Goal: Task Accomplishment & Management: Manage account settings

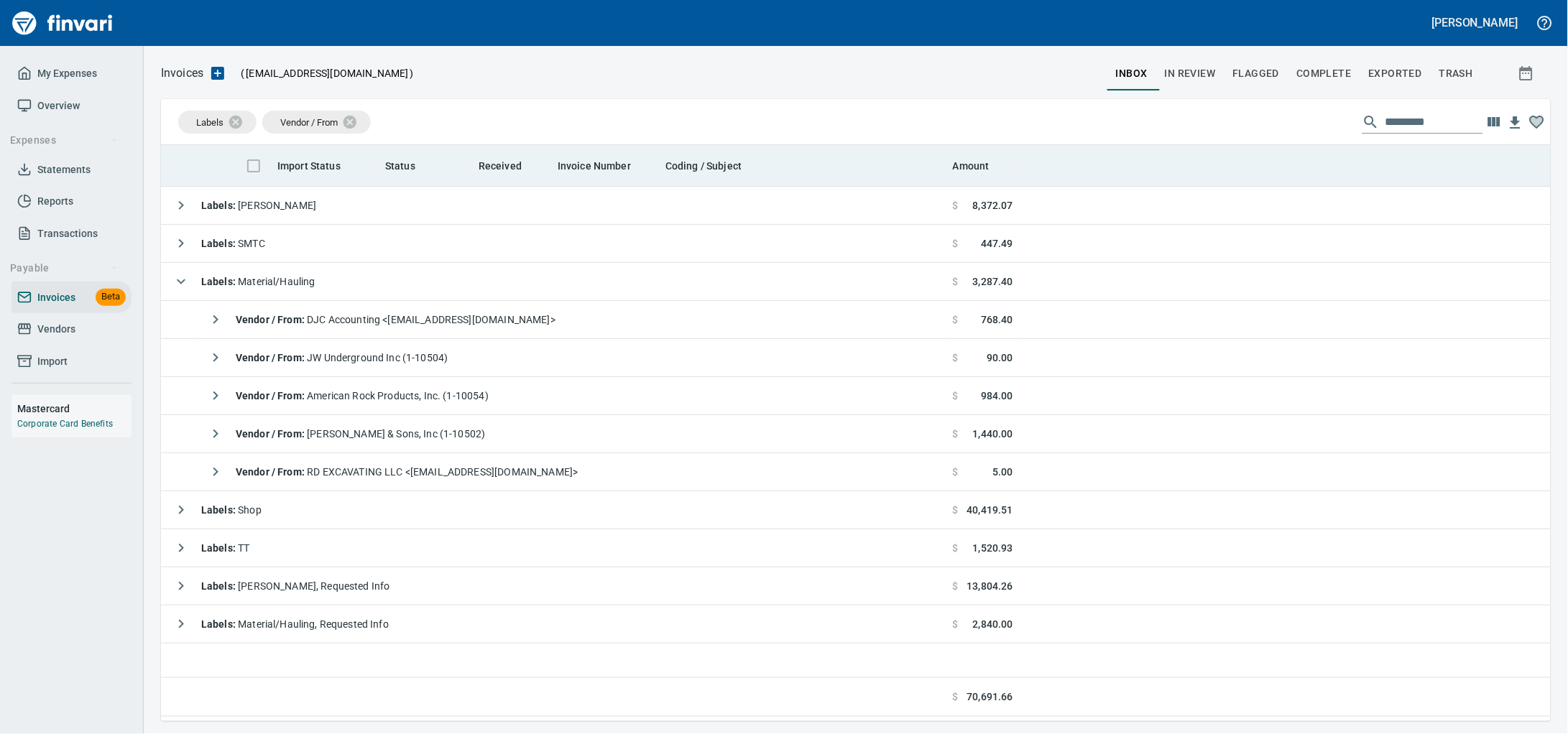
scroll to position [563, 1363]
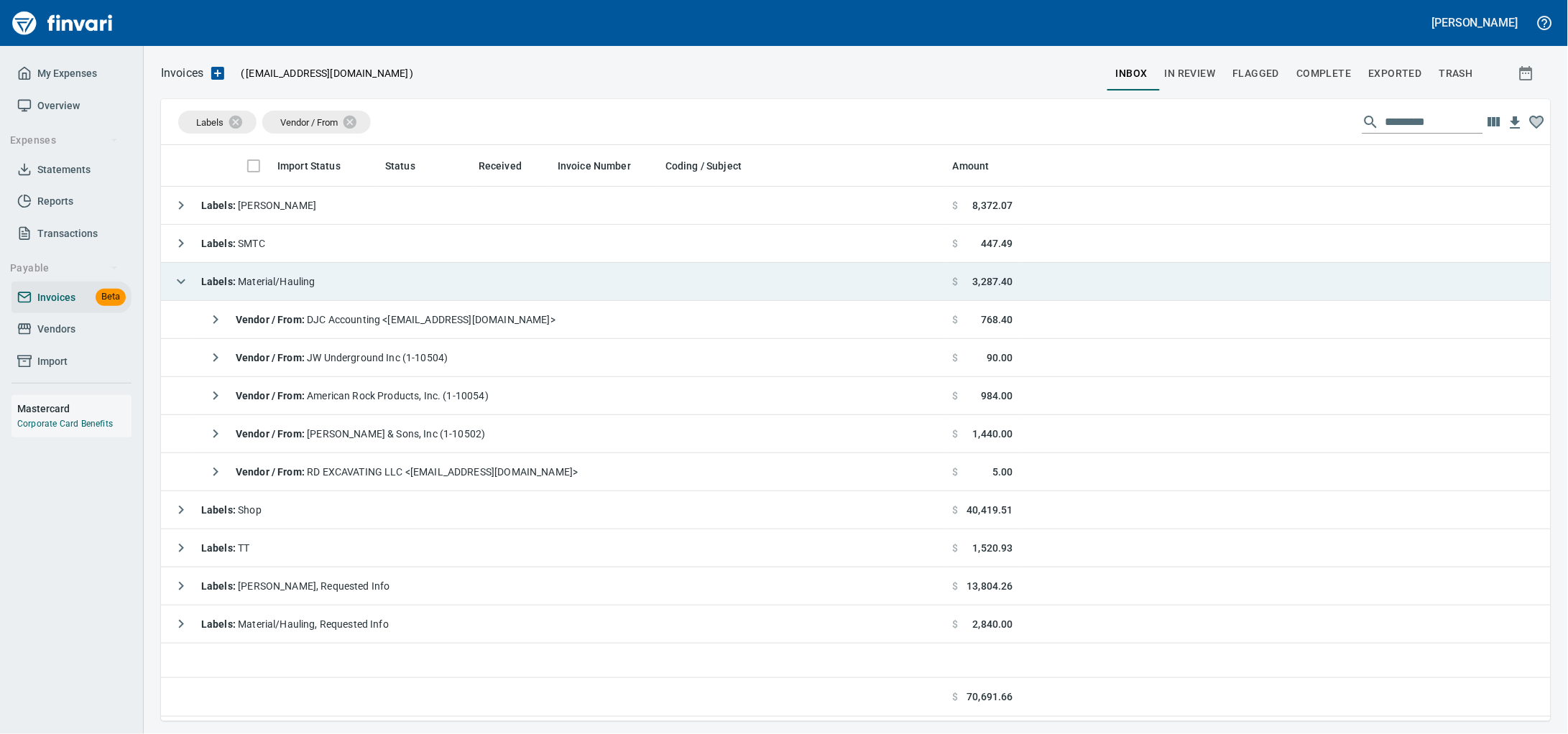
click at [298, 280] on span "Labels : Material/Hauling" at bounding box center [258, 282] width 115 height 12
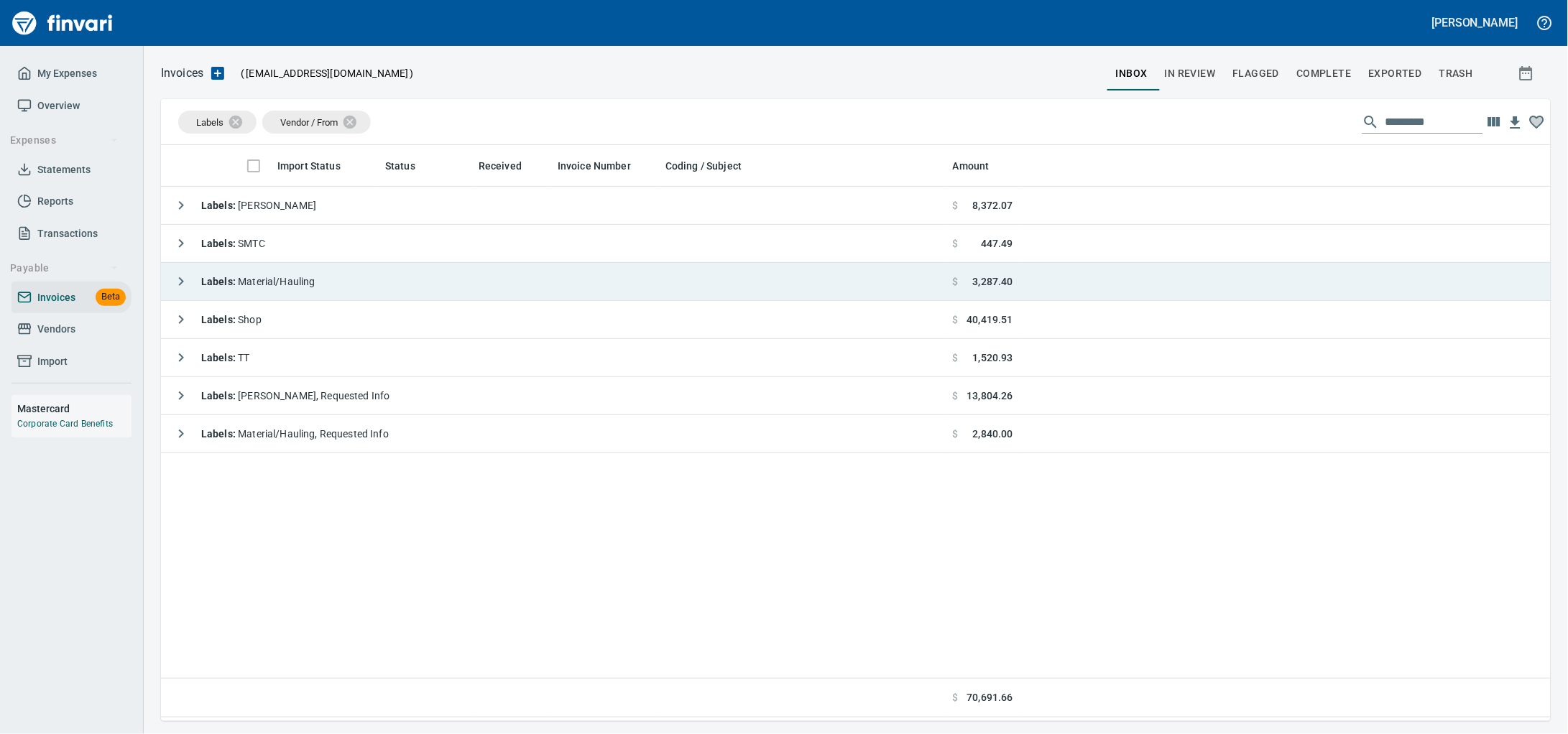
click at [418, 289] on td "Labels : Material/Hauling" at bounding box center [553, 282] width 786 height 38
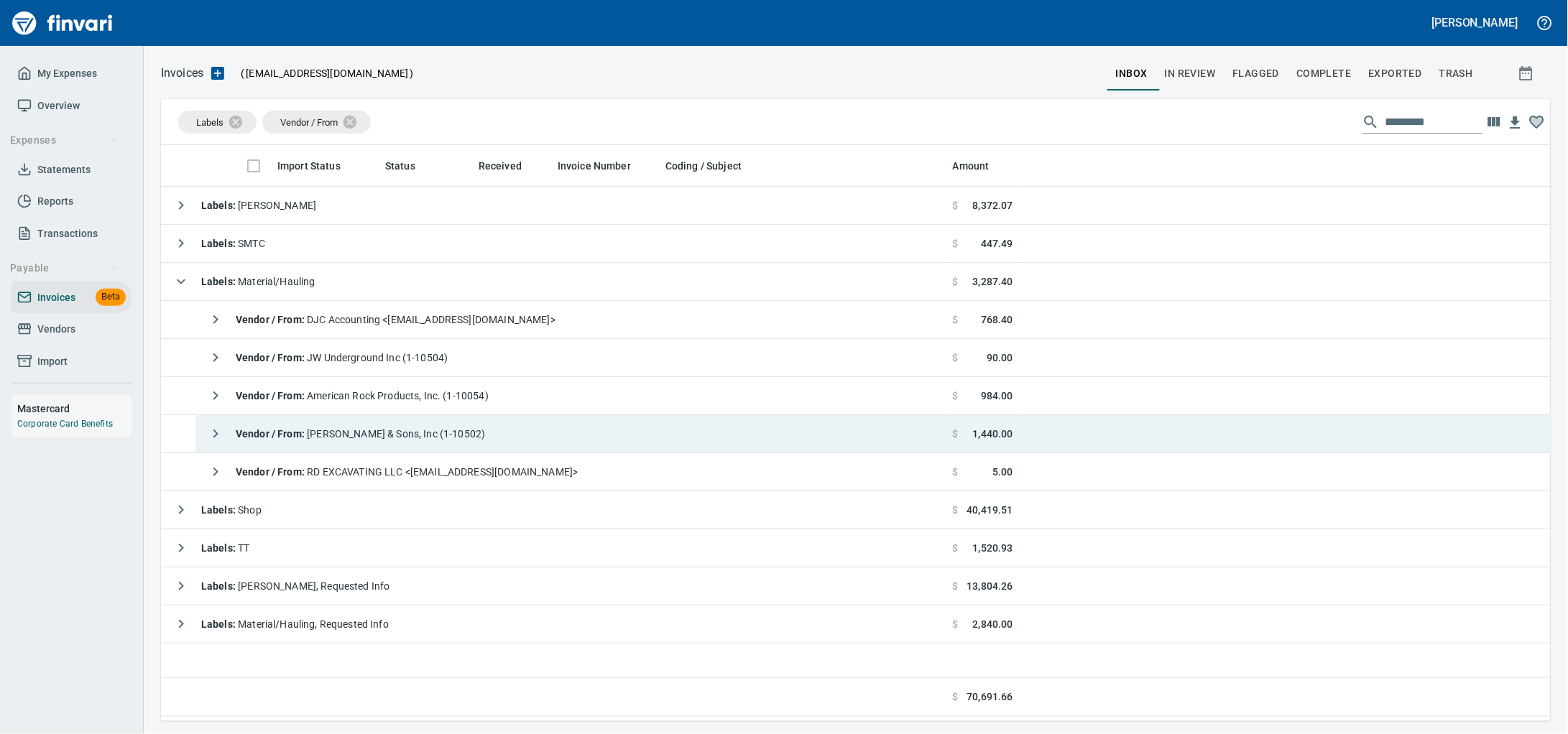
click at [430, 433] on span "Vendor / From : JL Storedahl & Sons, Inc (1-10502)" at bounding box center [360, 434] width 250 height 12
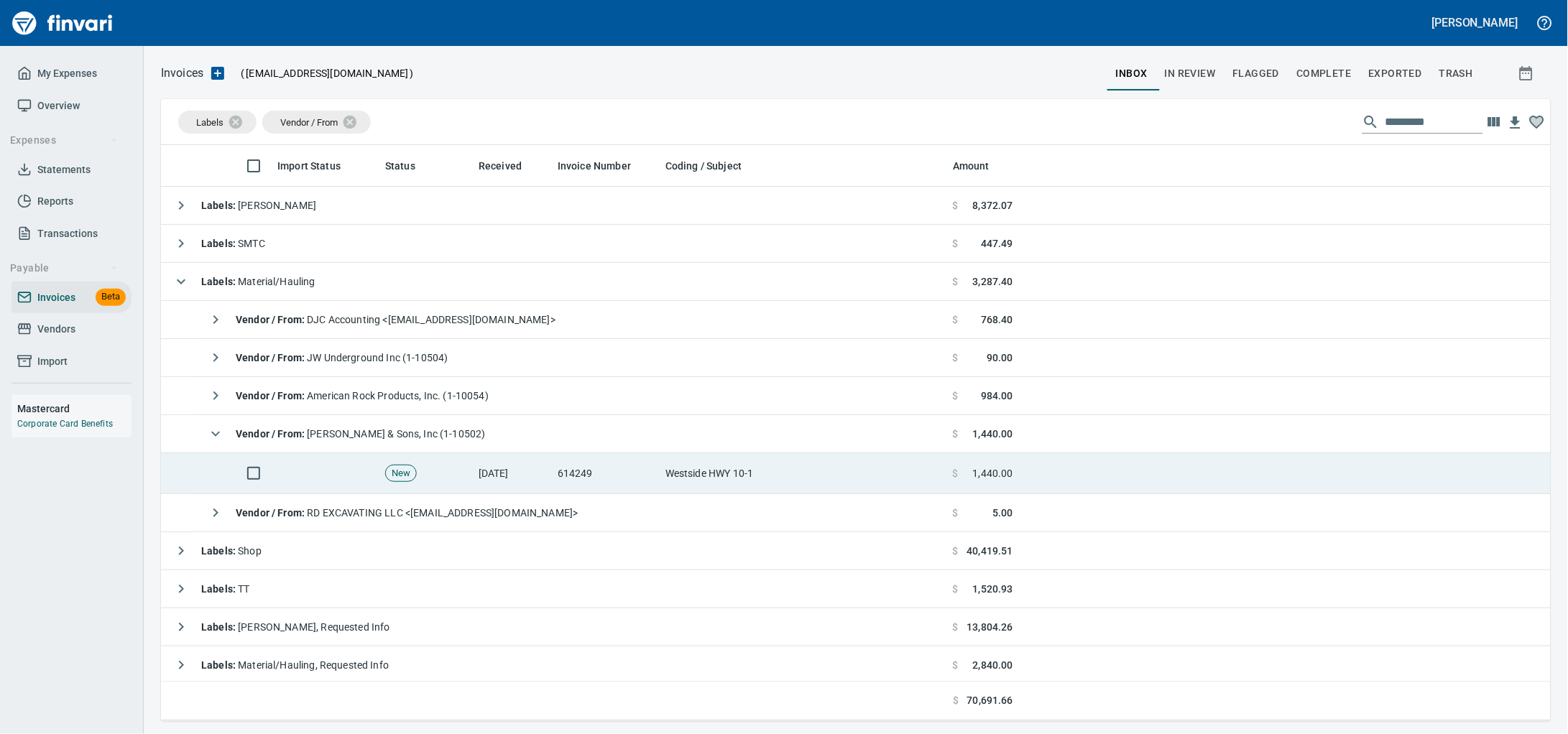
click at [600, 488] on td "614249" at bounding box center [605, 474] width 108 height 41
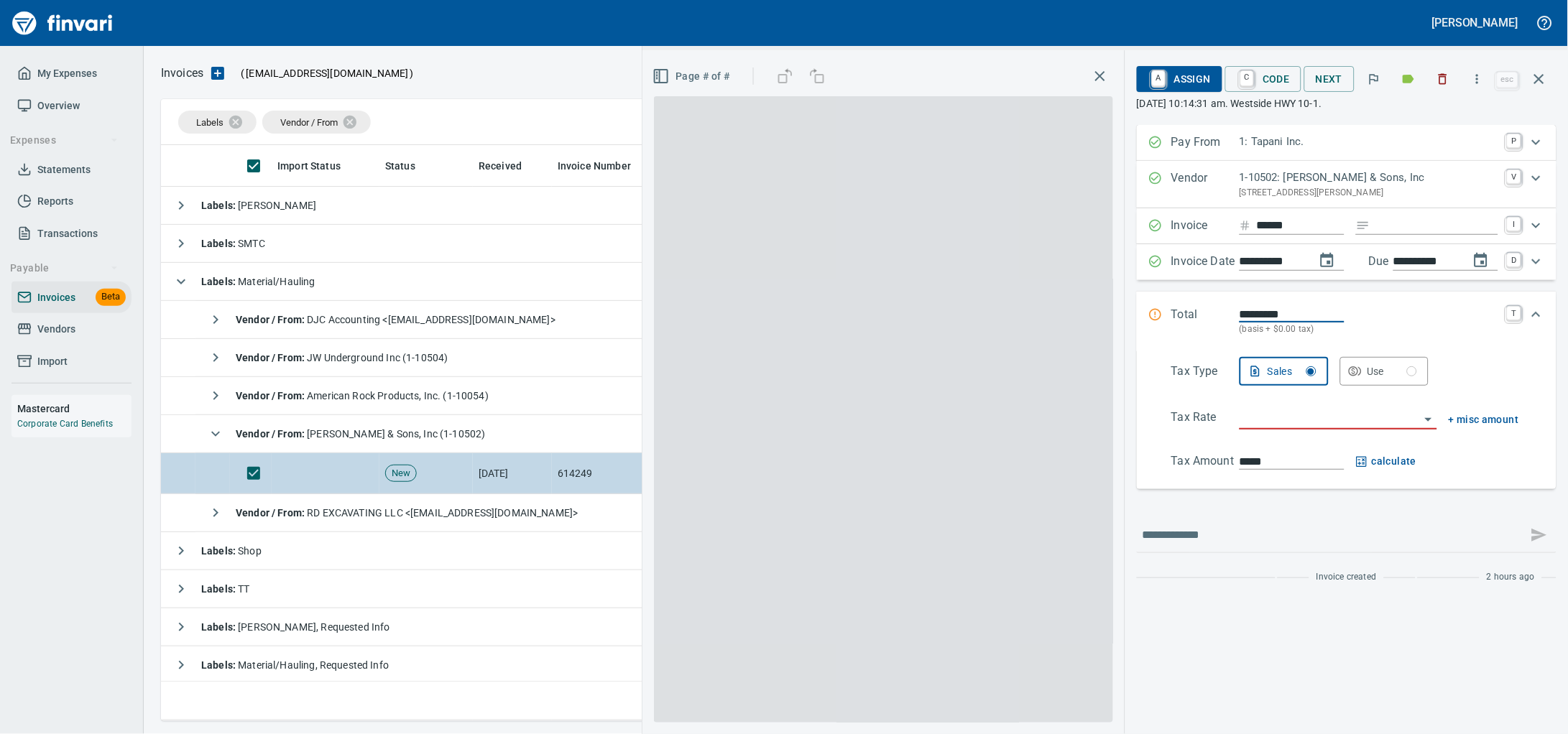
scroll to position [563, 1362]
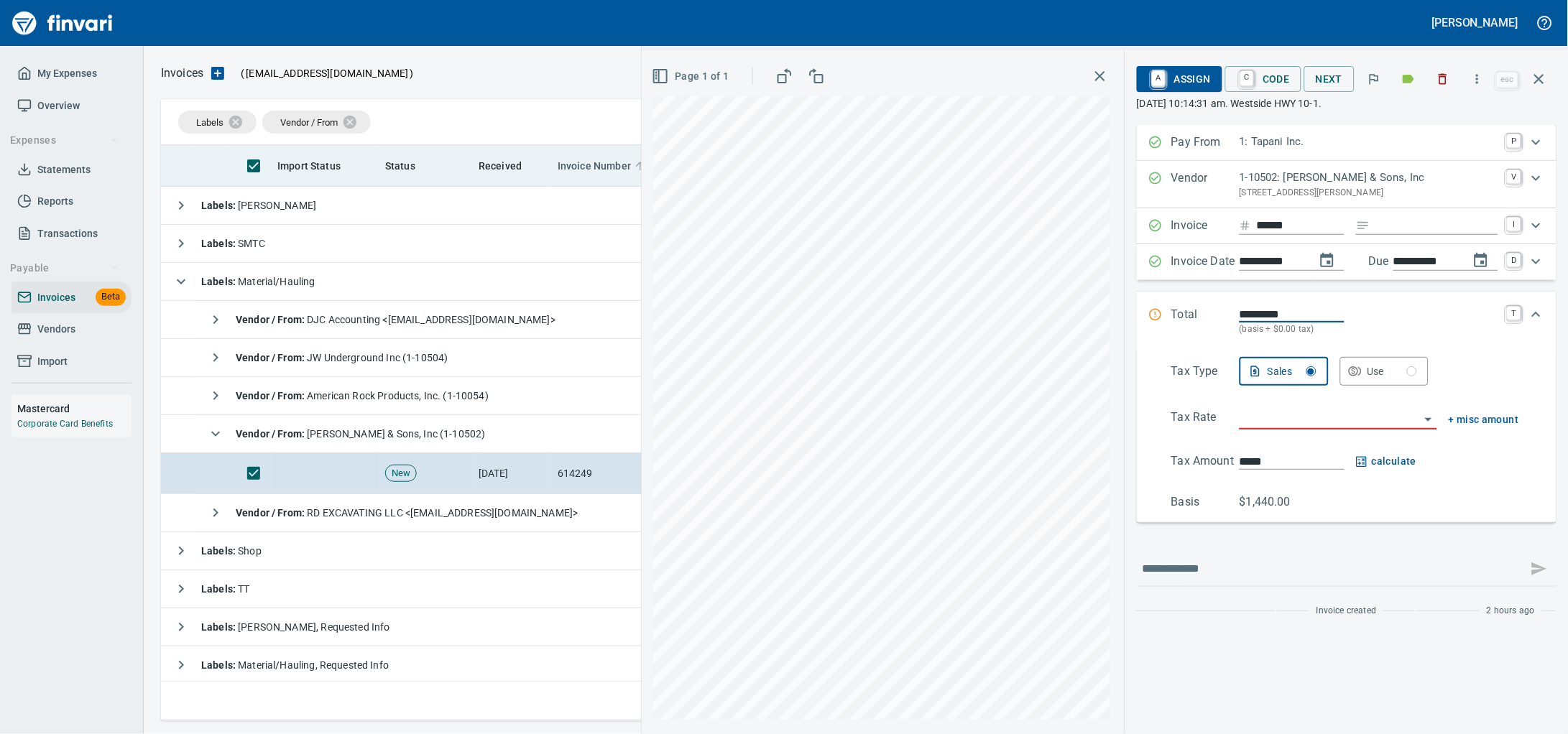
click at [1534, 84] on icon "button" at bounding box center [1539, 79] width 10 height 10
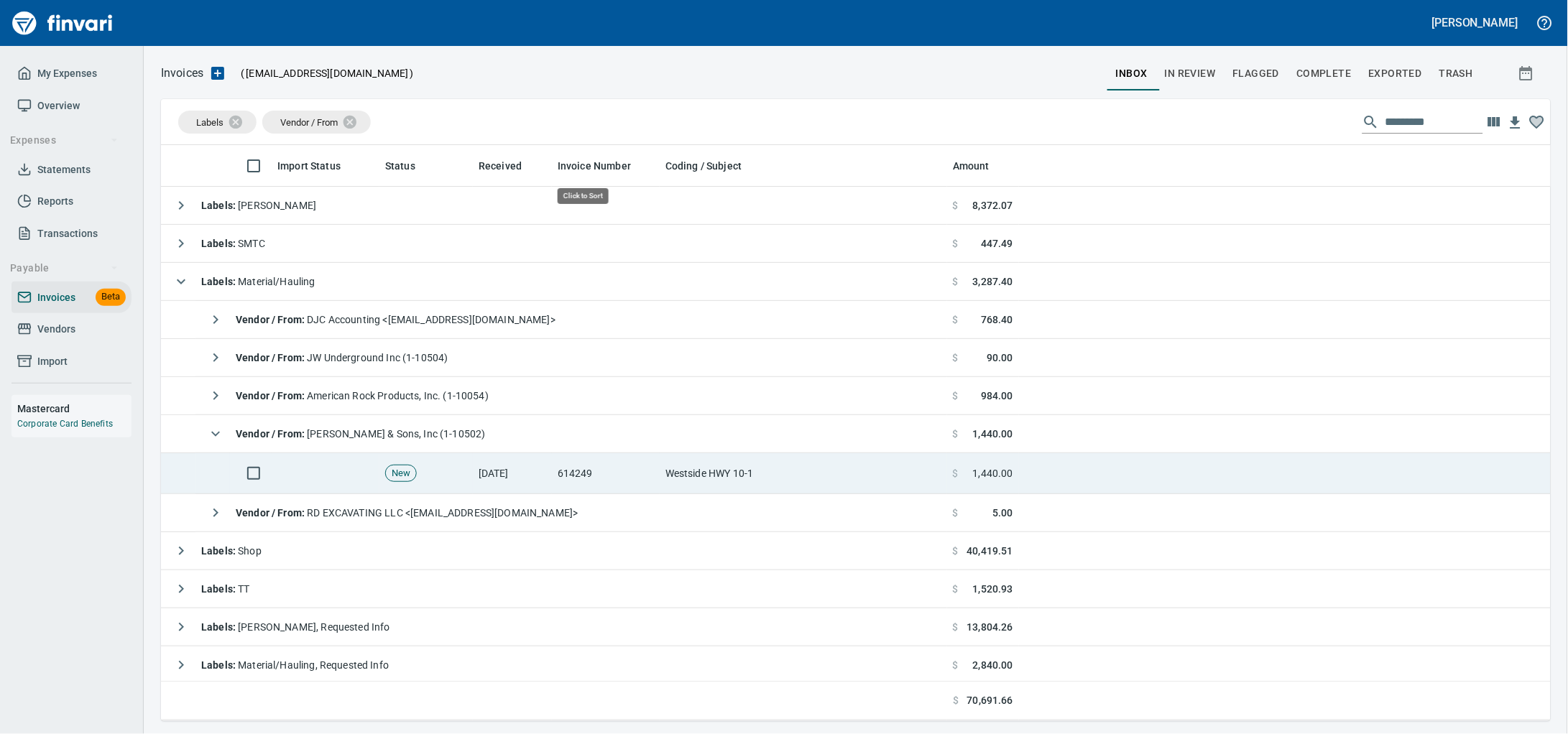
scroll to position [563, 1362]
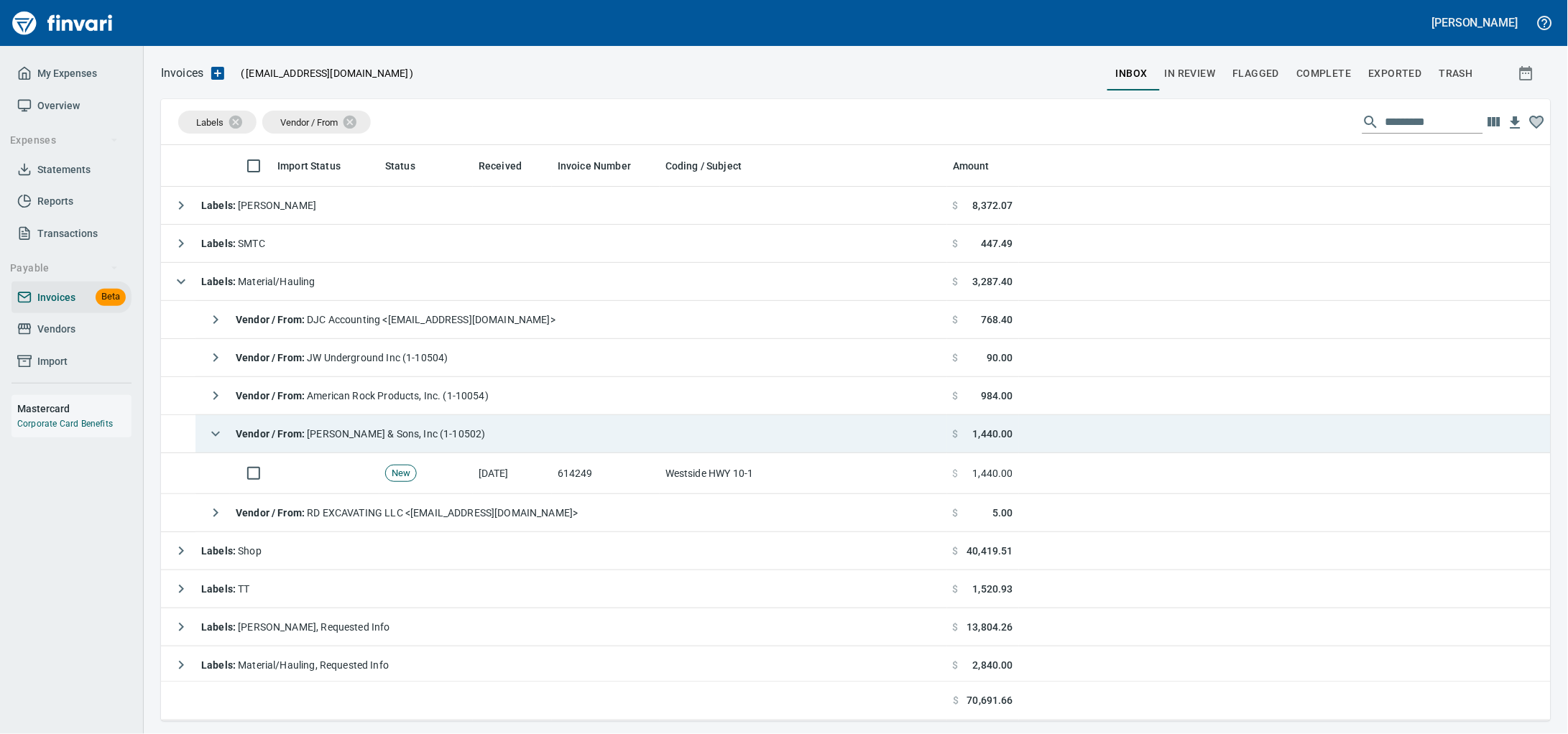
click at [480, 440] on span "Vendor / From : JL Storedahl & Sons, Inc (1-10502)" at bounding box center [360, 434] width 250 height 12
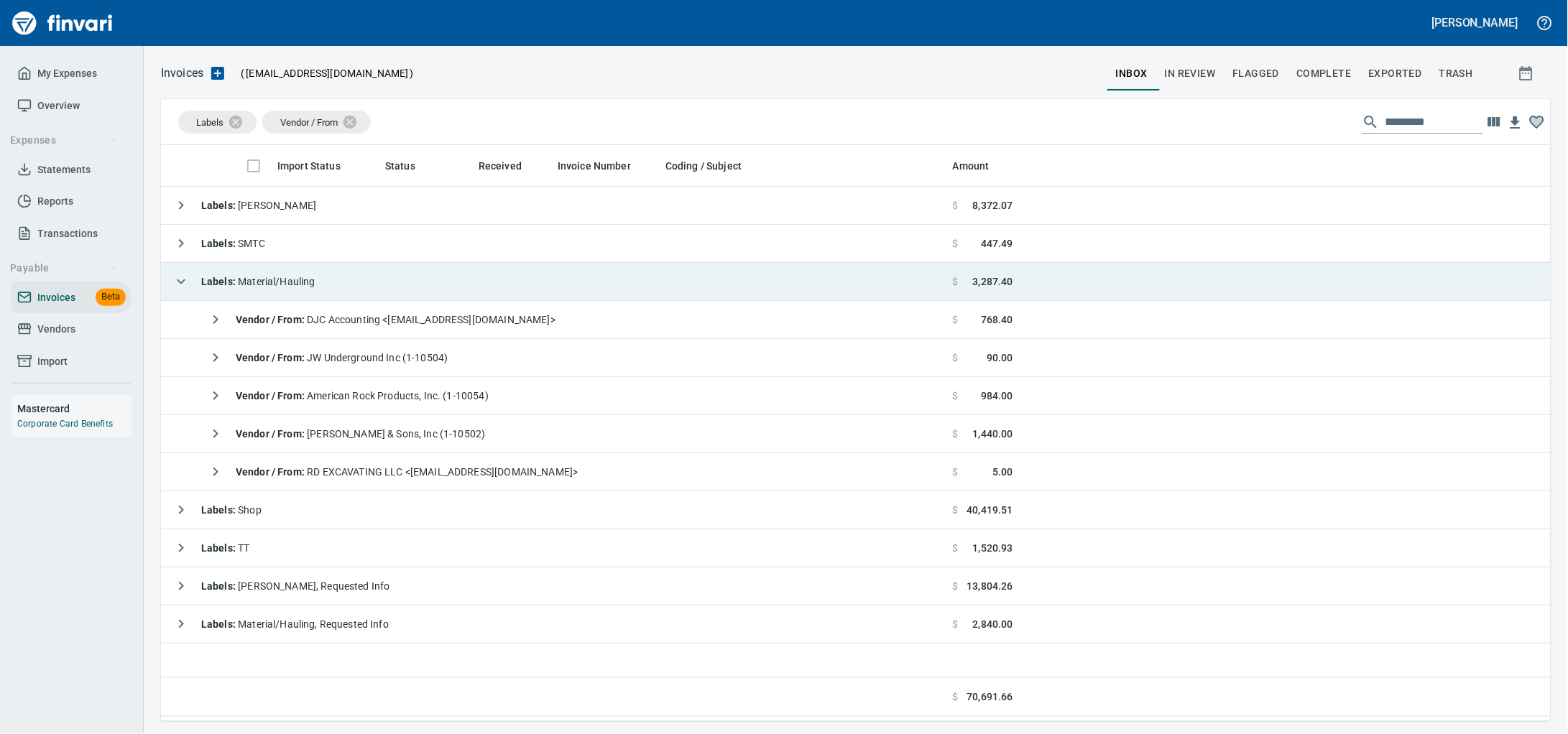
click at [349, 292] on td "Labels : Material/Hauling" at bounding box center [553, 282] width 786 height 38
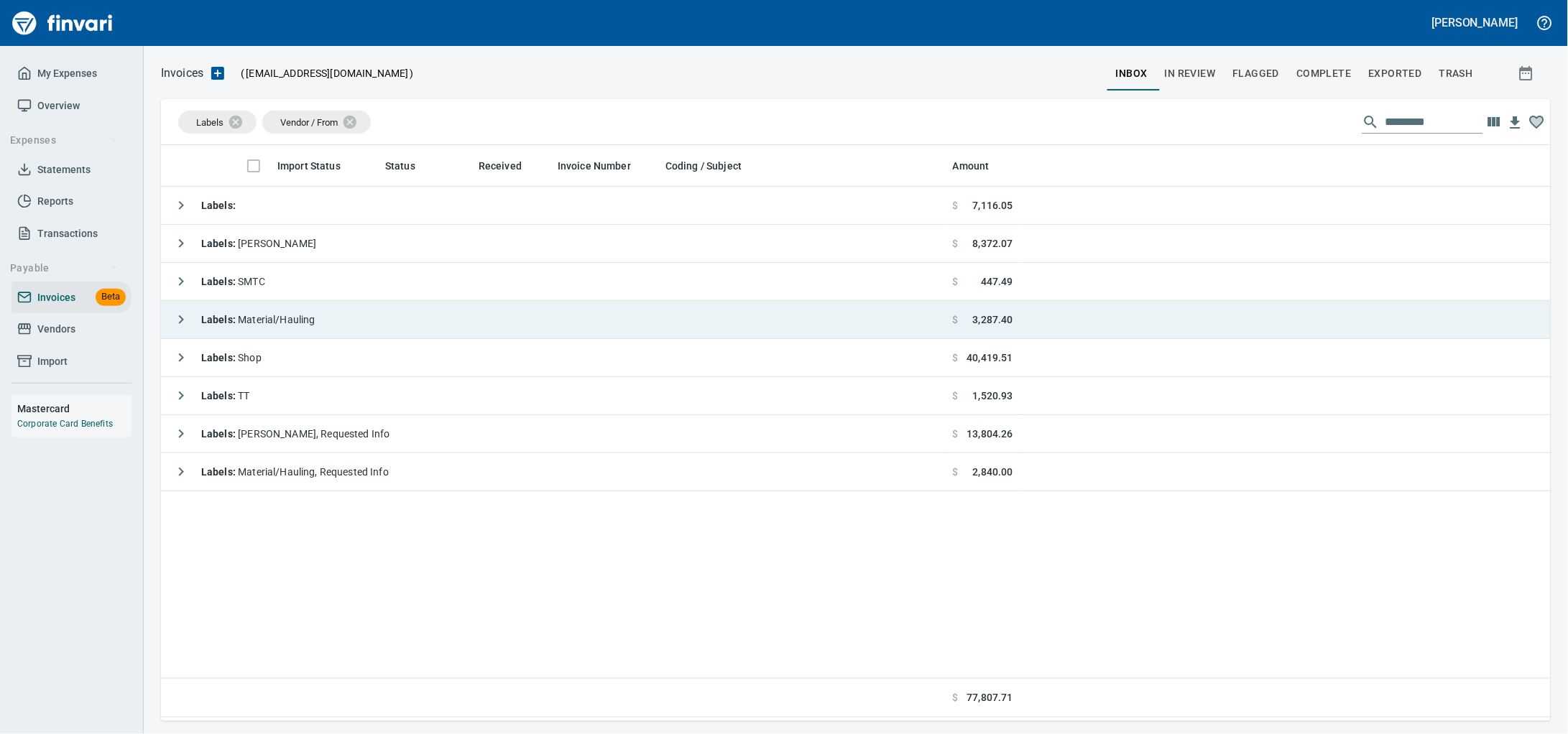
click at [451, 310] on td "Labels : Material/Hauling" at bounding box center [553, 320] width 786 height 38
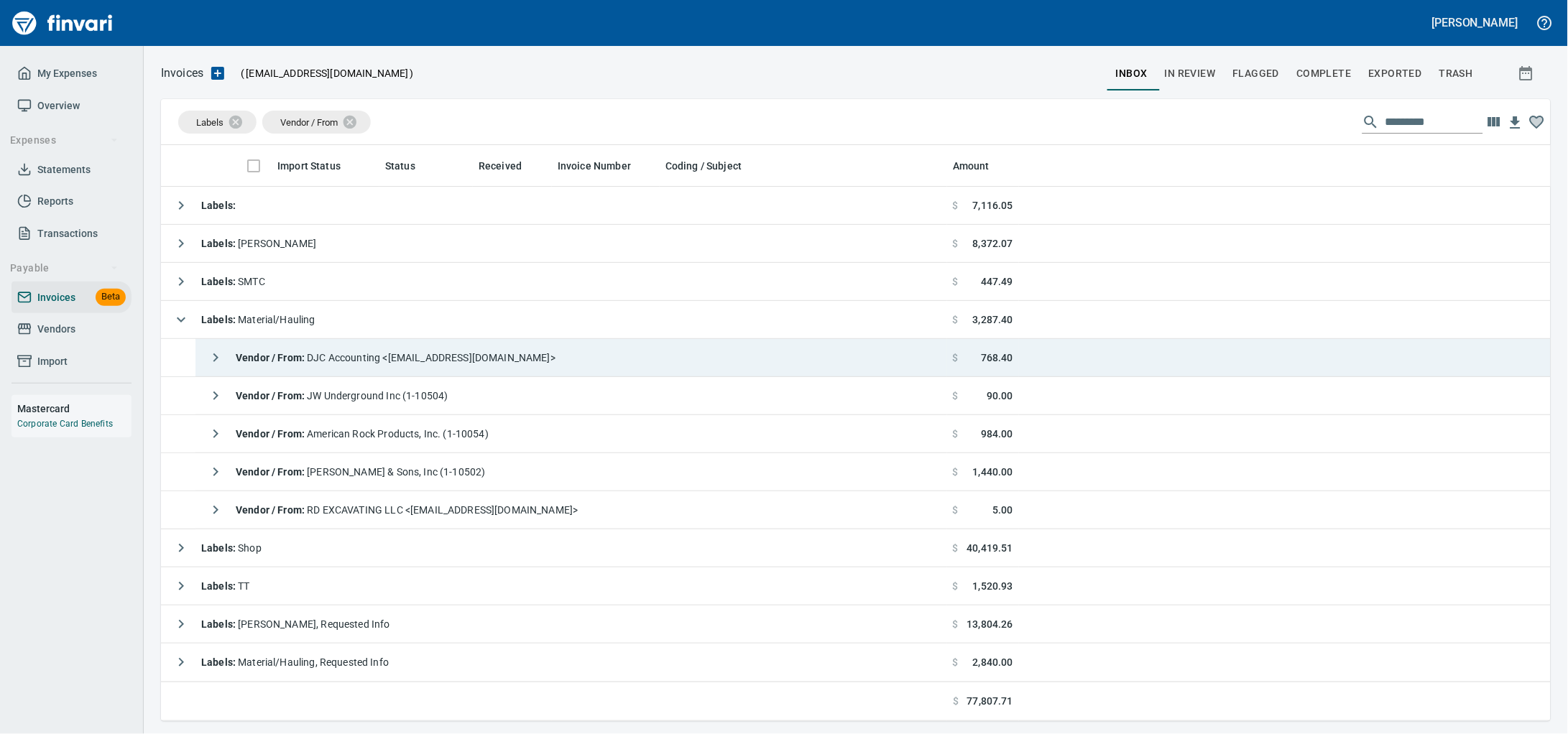
click at [457, 364] on span "Vendor / From : DJC Accounting <accounting@danjonesconveyor.com>" at bounding box center [396, 358] width 320 height 12
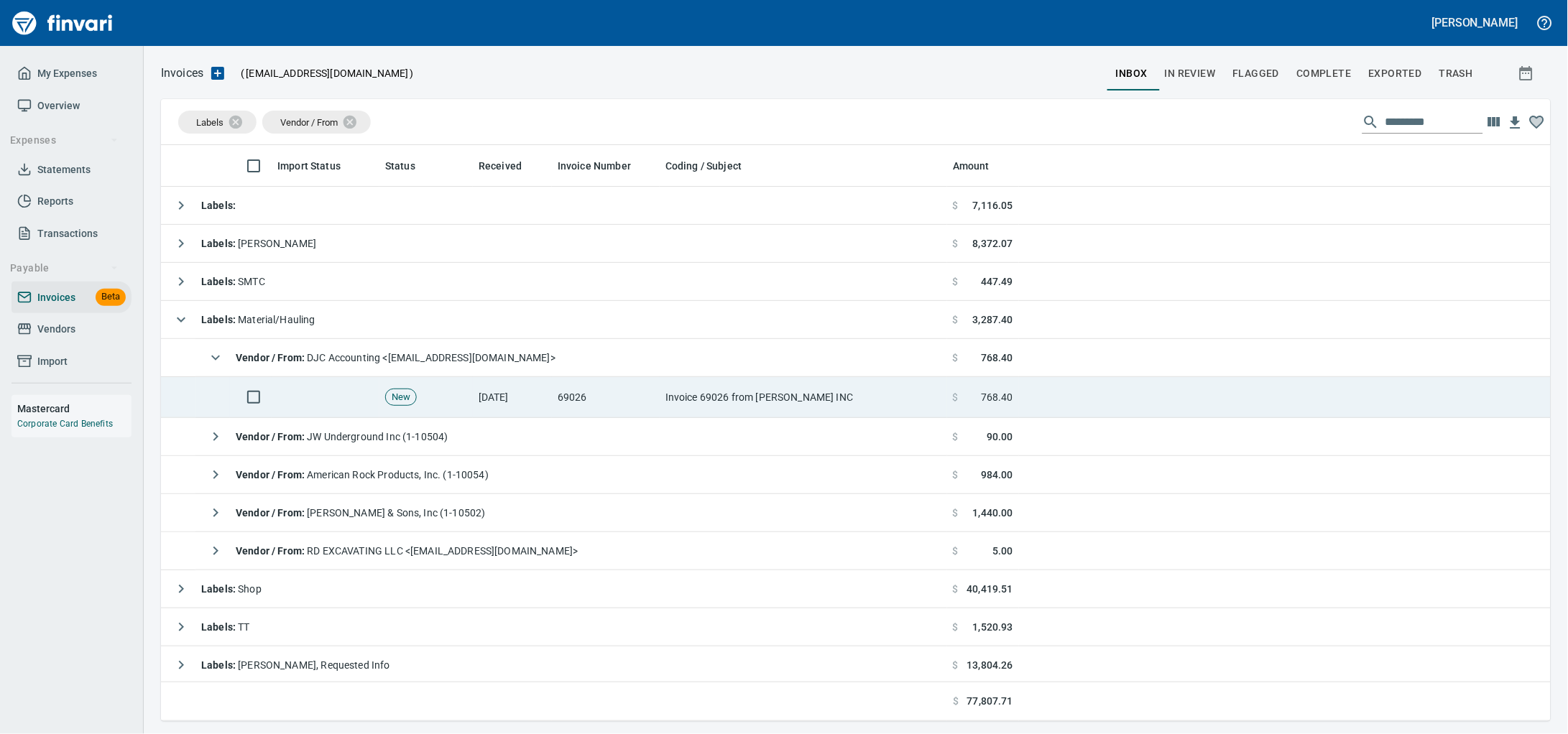
click at [600, 404] on td "69026" at bounding box center [605, 398] width 108 height 41
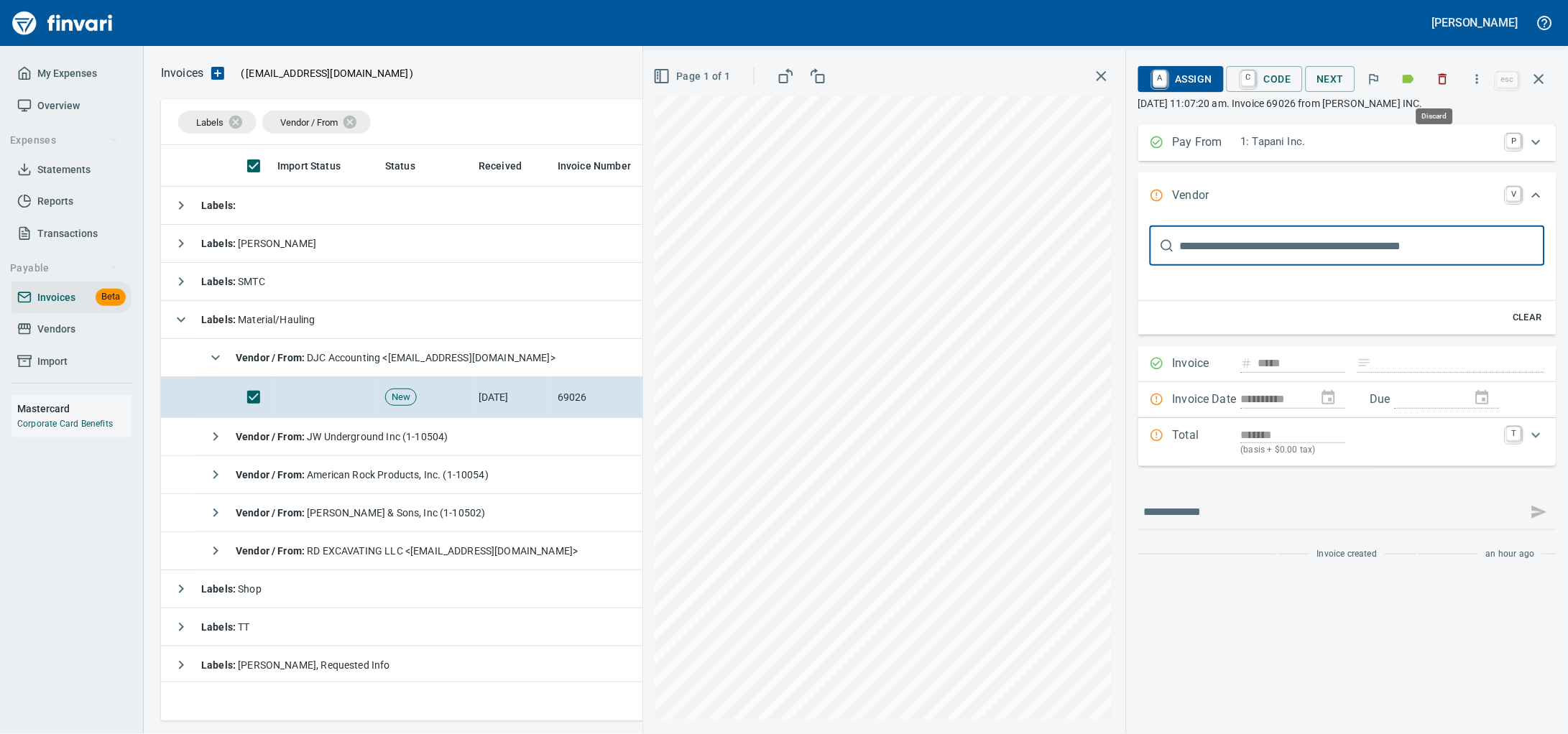
click at [1439, 82] on icon "button" at bounding box center [1443, 78] width 14 height 14
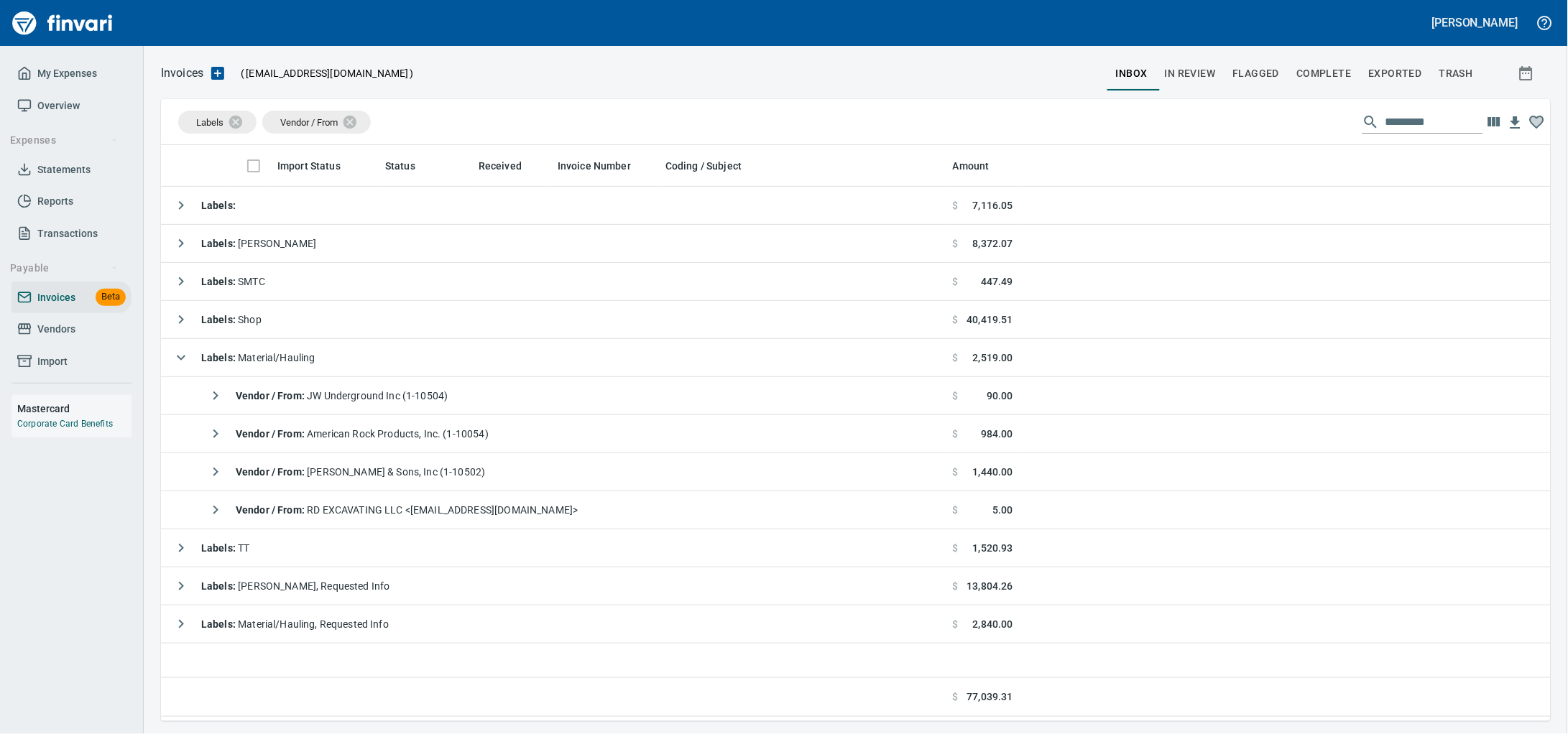
scroll to position [2, 2]
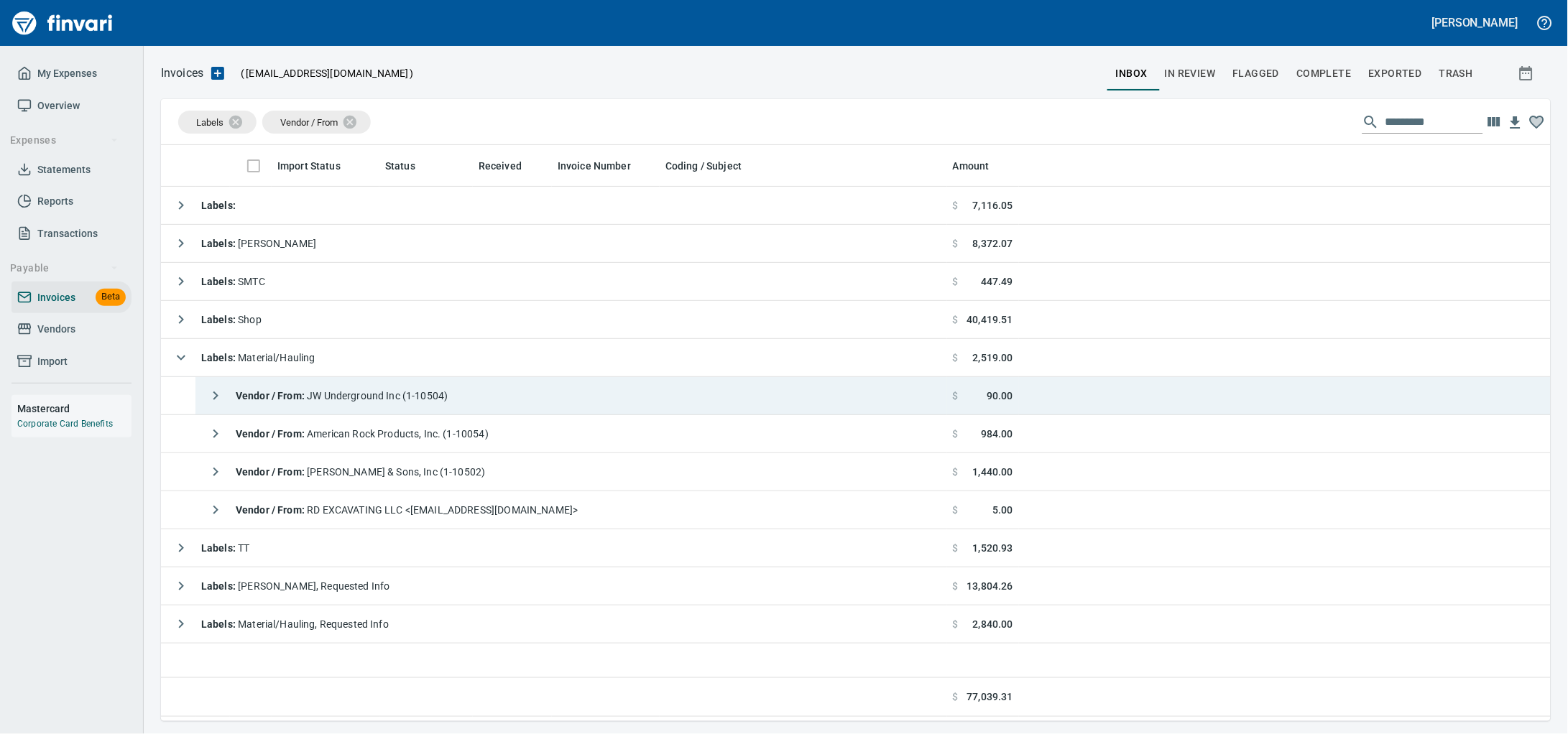
click at [583, 406] on td "Vendor / From : JW Underground Inc (1-10504)" at bounding box center [571, 396] width 751 height 38
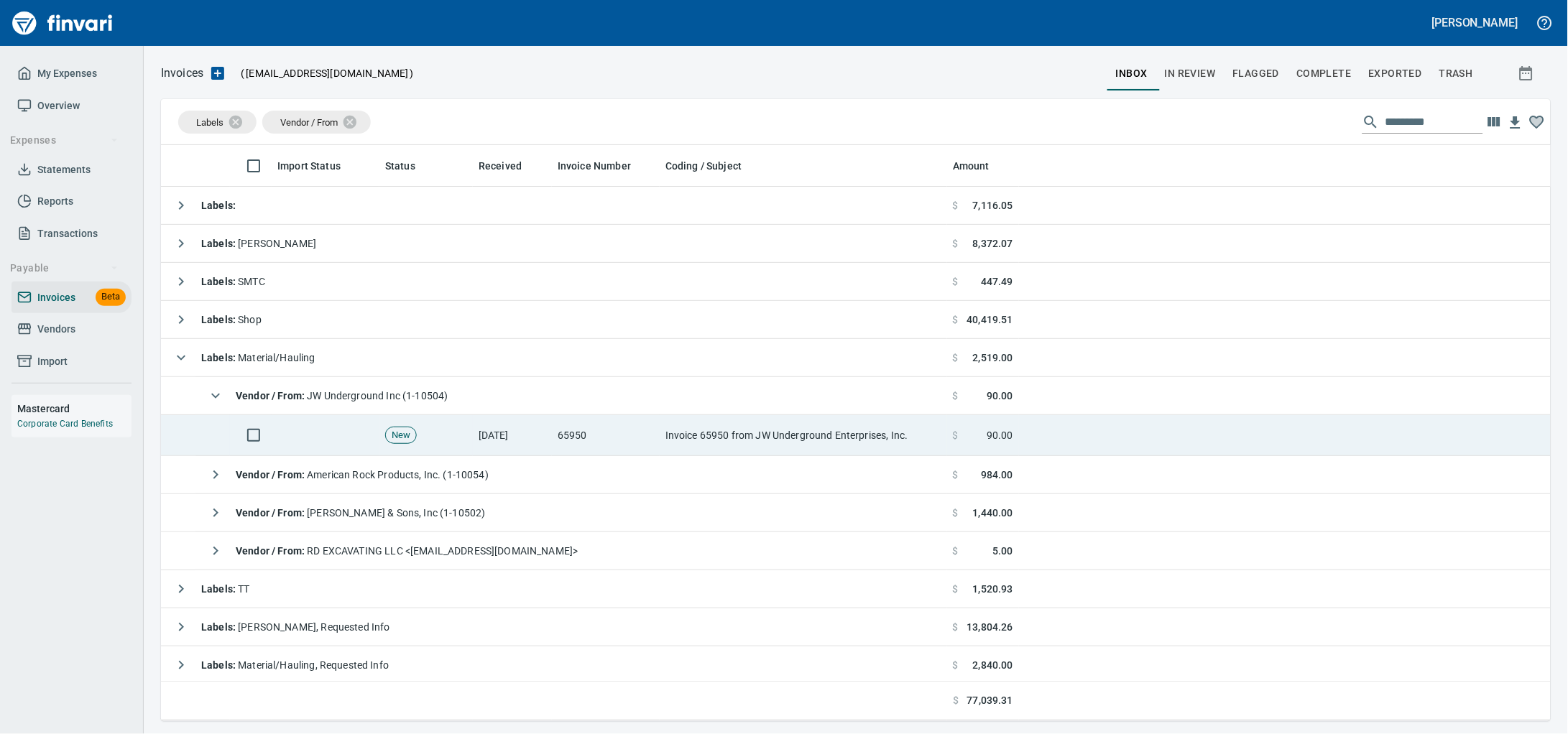
click at [650, 445] on td "65950" at bounding box center [605, 436] width 108 height 41
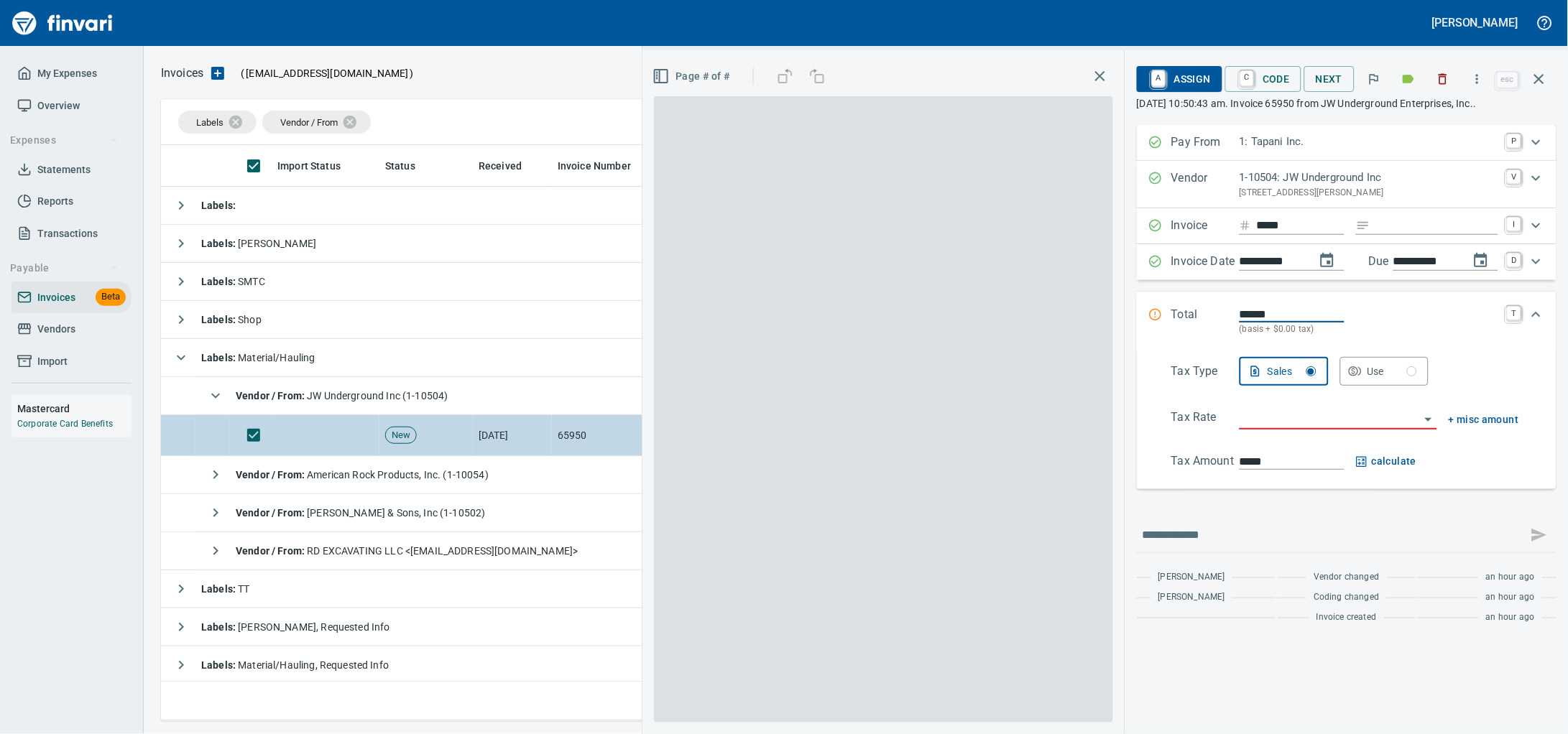
scroll to position [563, 1362]
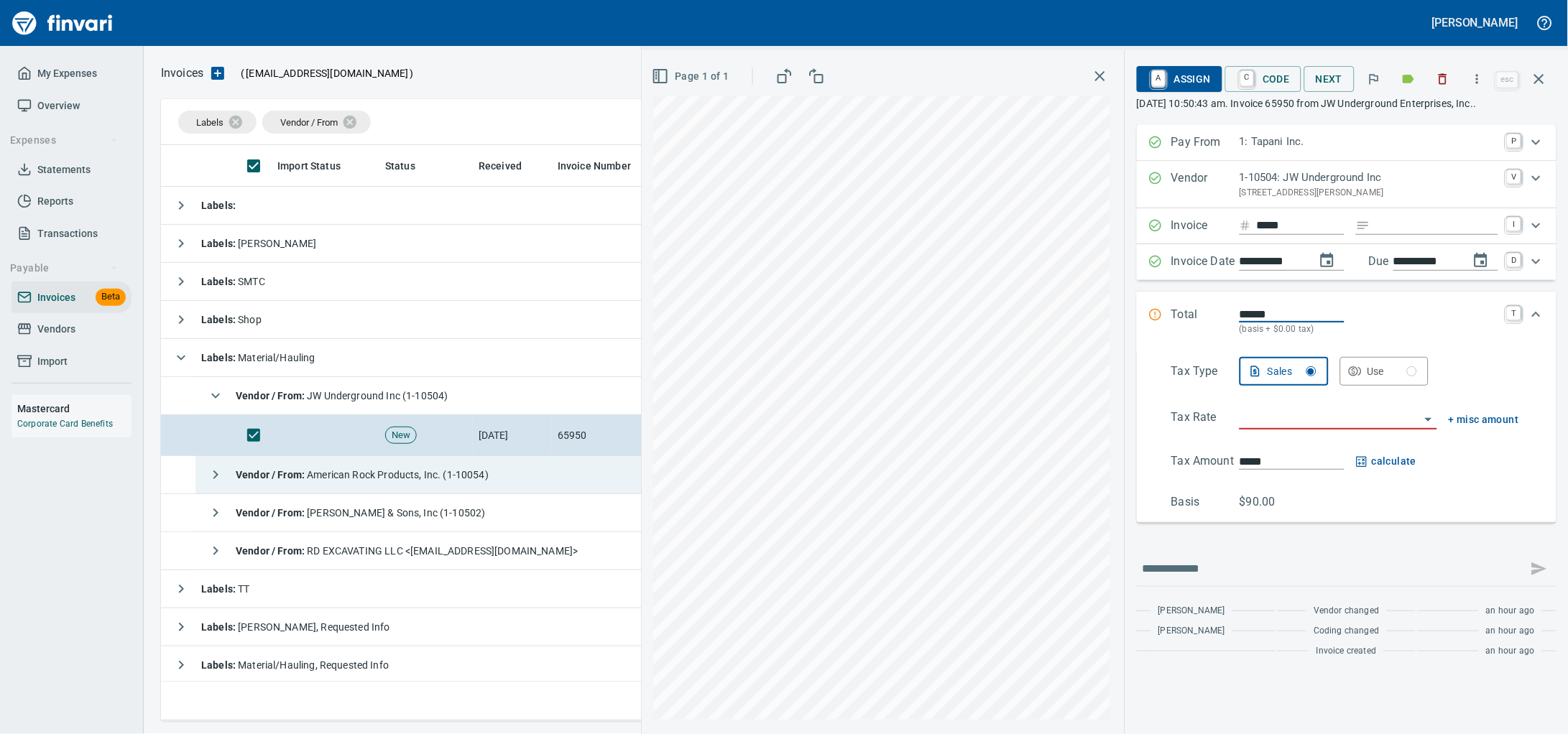
click at [462, 487] on div "Vendor / From : American Rock Products, Inc. (1-10054)" at bounding box center [345, 474] width 288 height 29
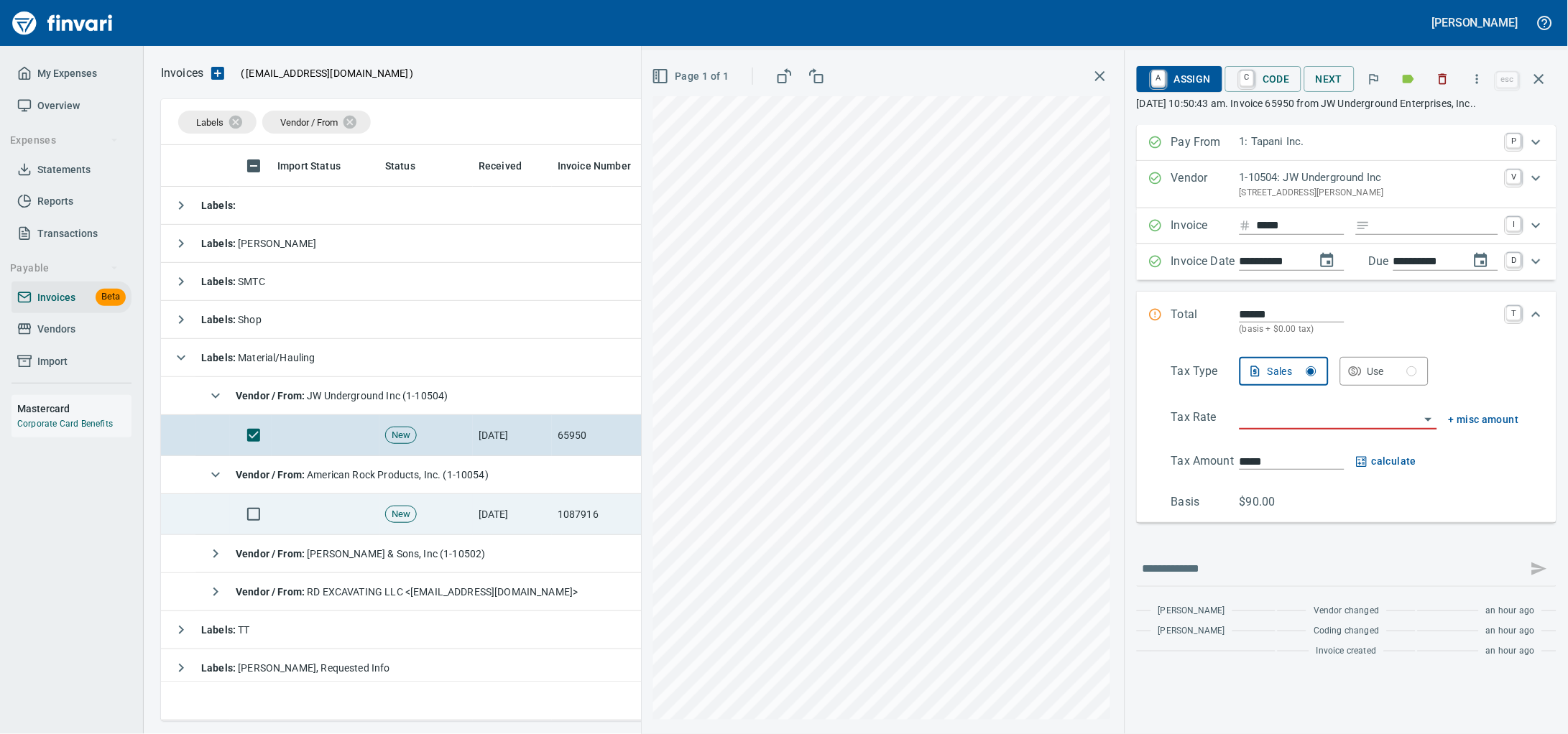
click at [450, 529] on td "New" at bounding box center [426, 515] width 93 height 41
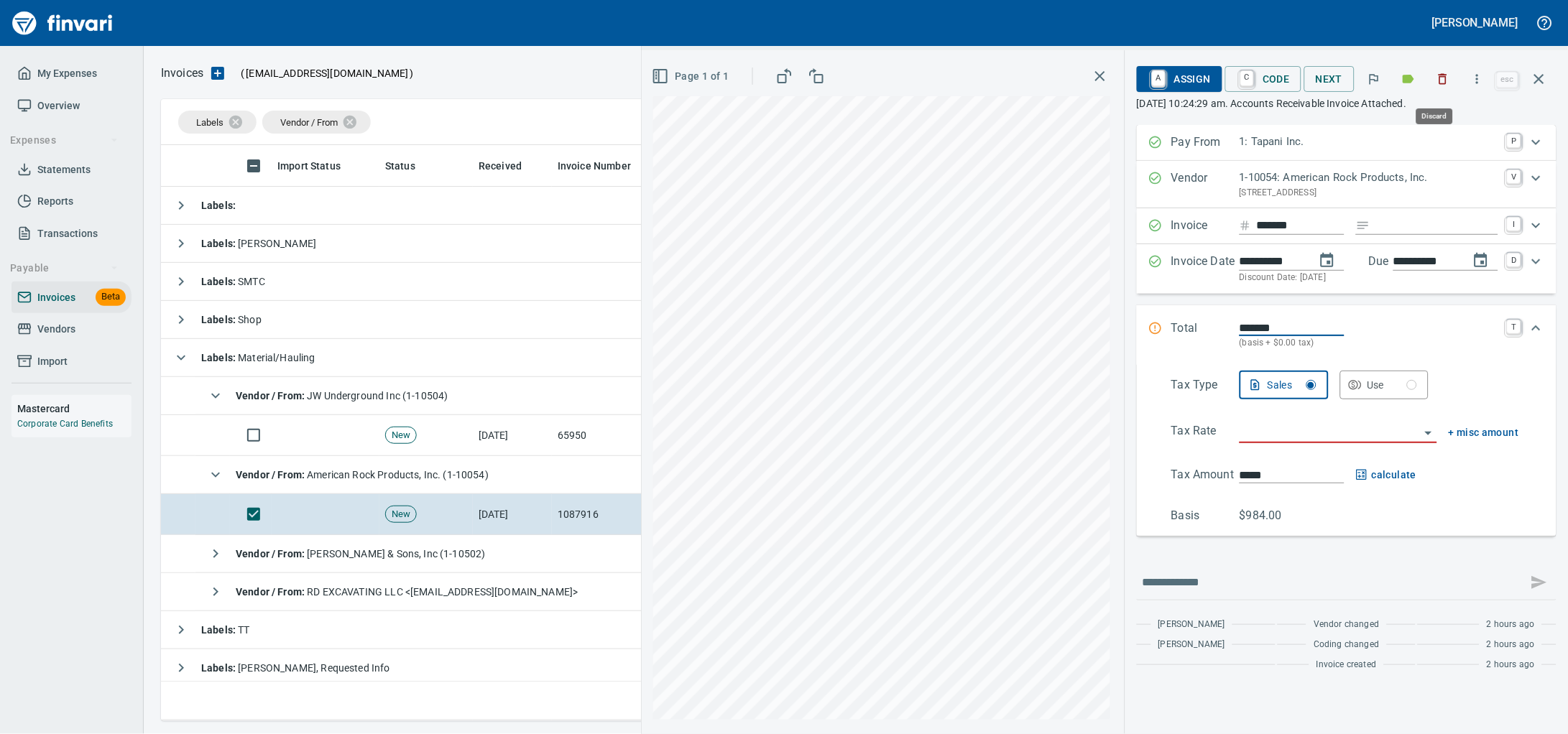
click at [1443, 82] on button "button" at bounding box center [1443, 79] width 31 height 31
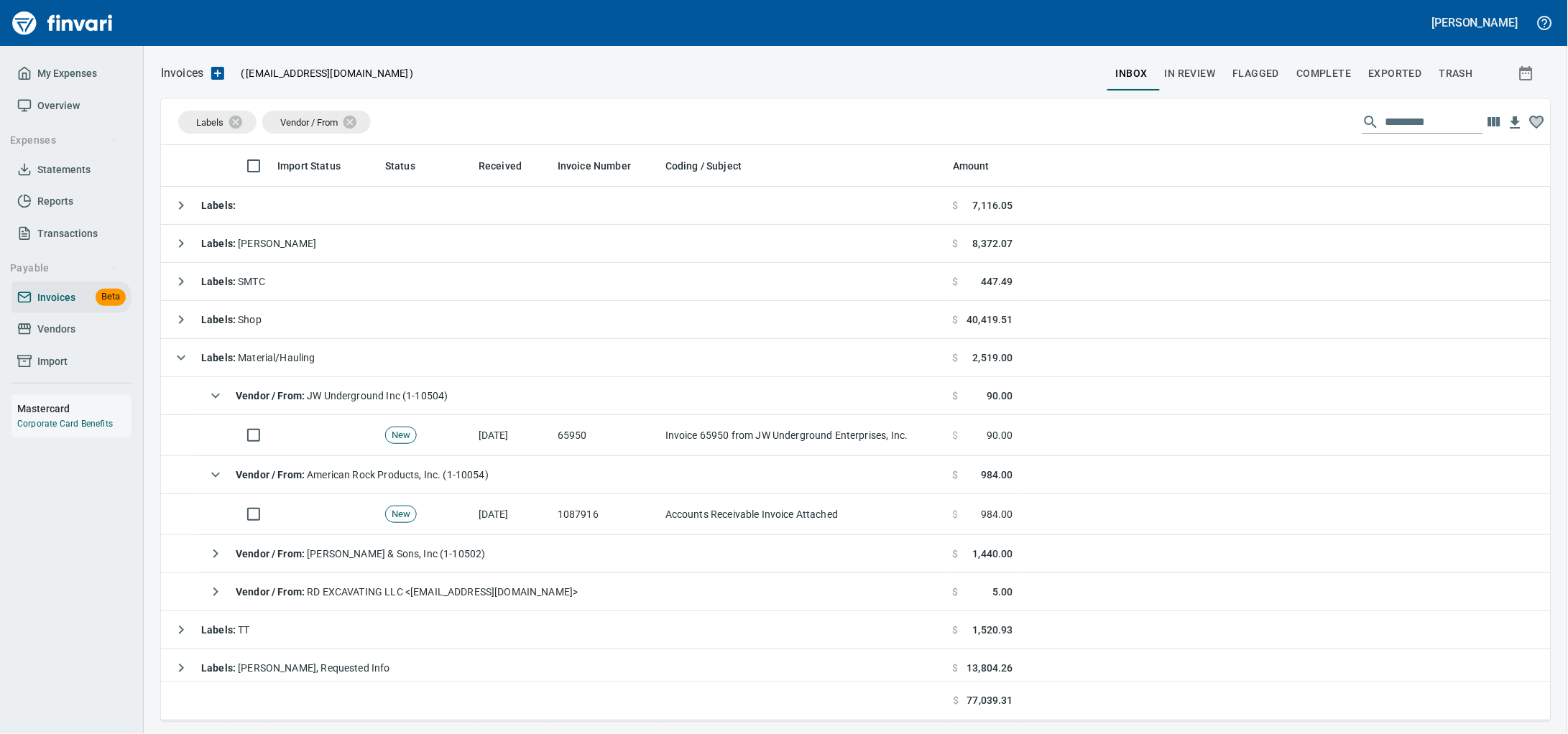
scroll to position [563, 1362]
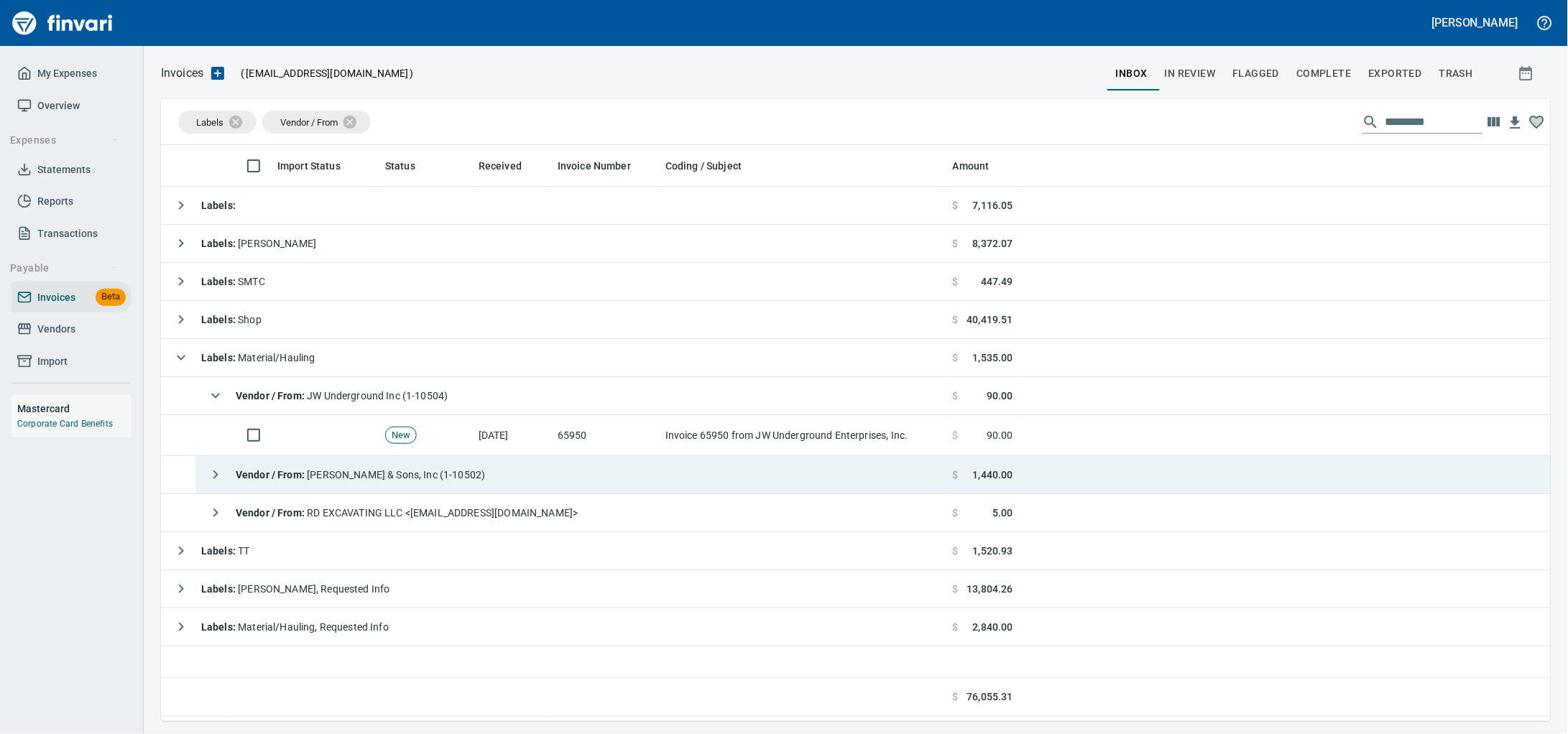
drag, startPoint x: 486, startPoint y: 490, endPoint x: 554, endPoint y: 488, distance: 68.0
click at [486, 489] on div "Vendor / From : JL Storedahl & Sons, Inc (1-10502)" at bounding box center [343, 474] width 285 height 29
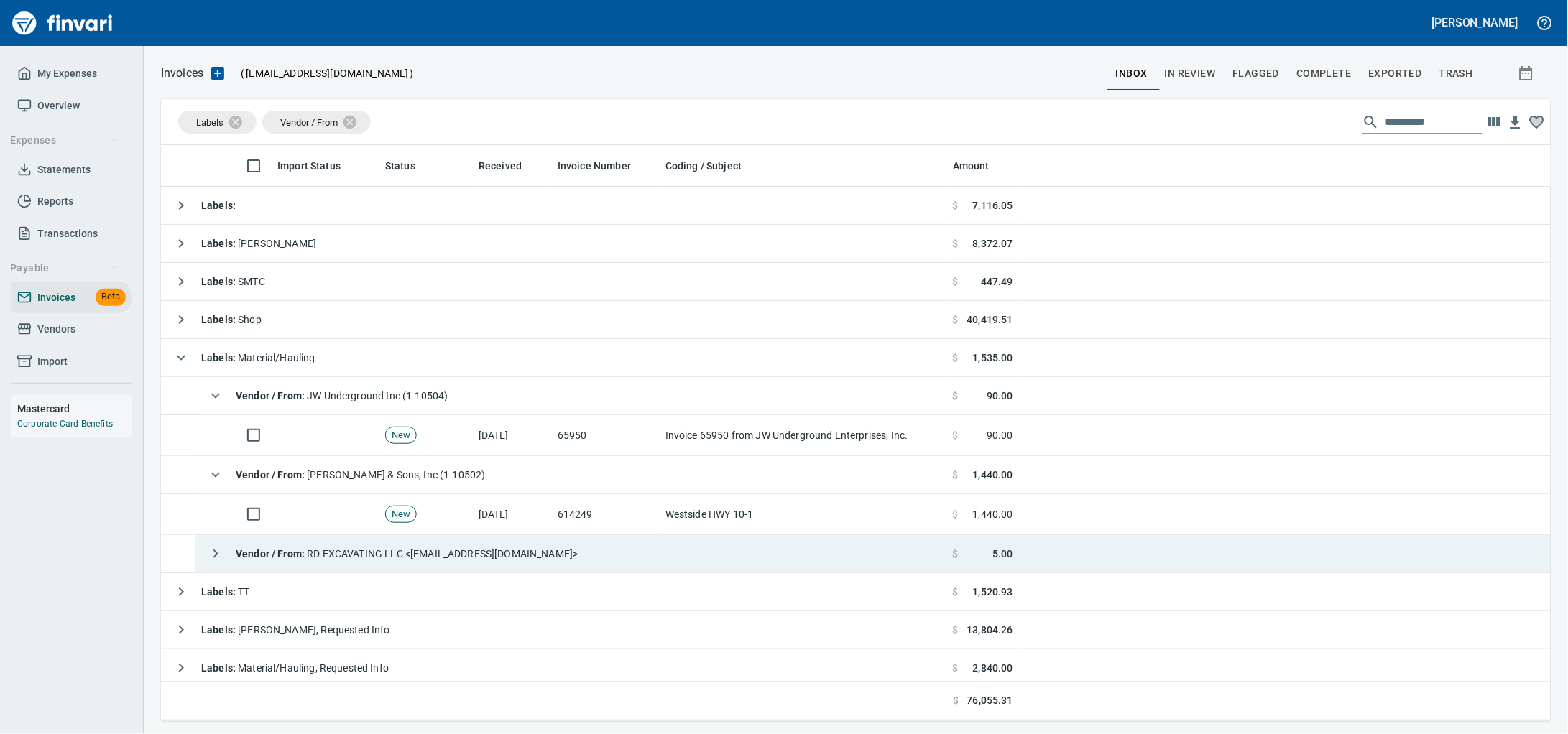
click at [511, 550] on div "Vendor / From : RD EXCAVATING LLC <quickbooks@notification.intuit.com>" at bounding box center [389, 553] width 377 height 29
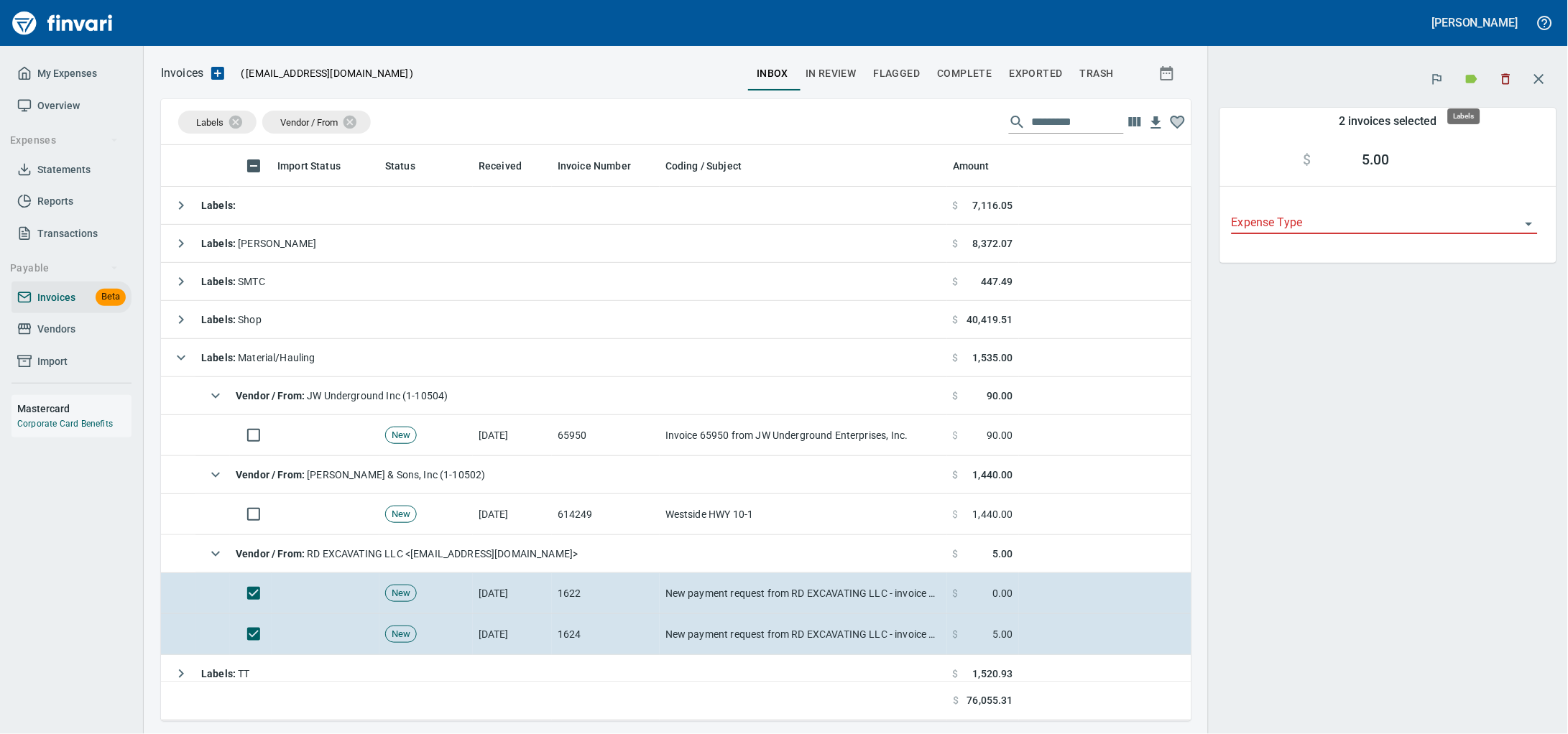
click at [1504, 81] on icon "button" at bounding box center [1505, 78] width 14 height 14
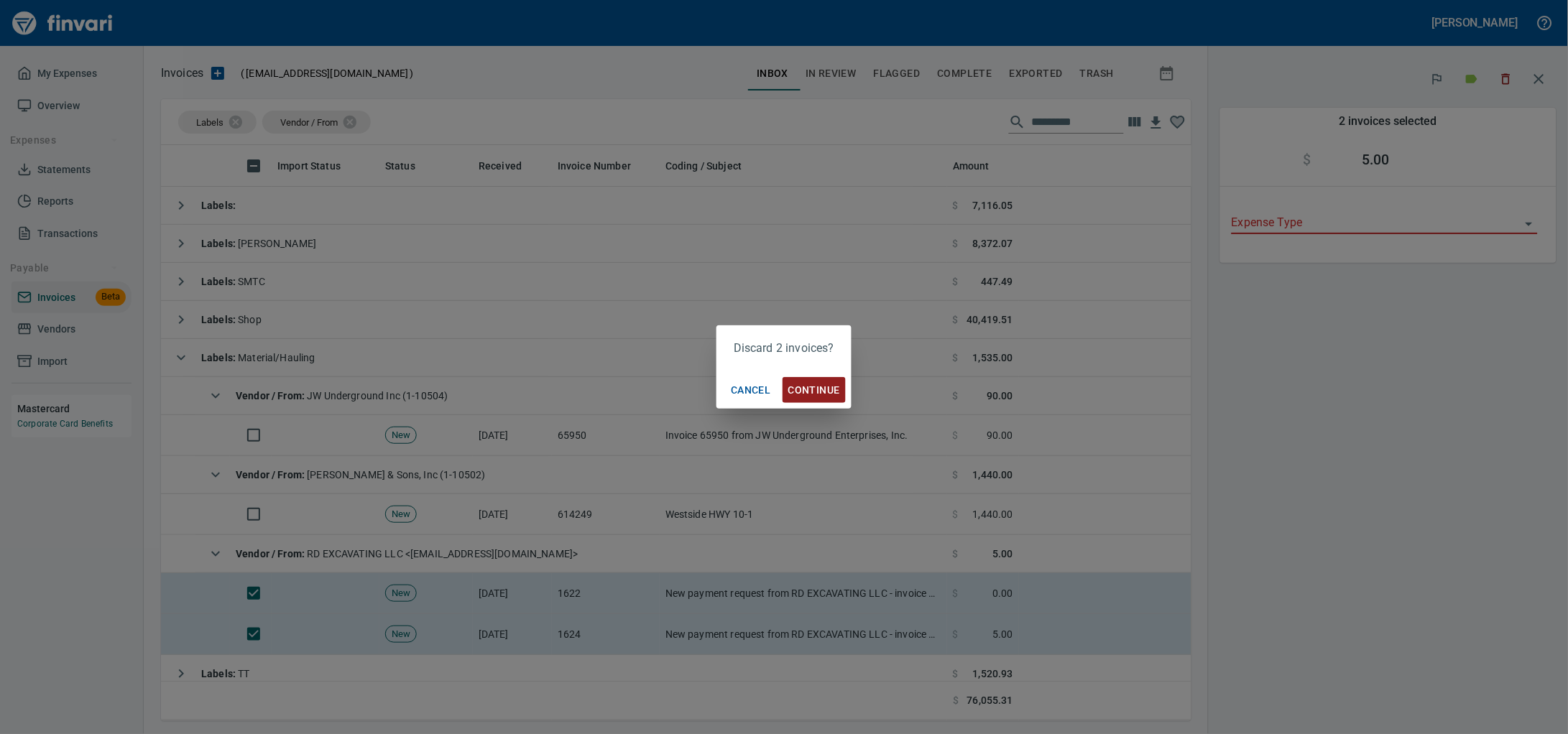
scroll to position [563, 1003]
click at [800, 393] on span "Continue" at bounding box center [814, 391] width 52 height 18
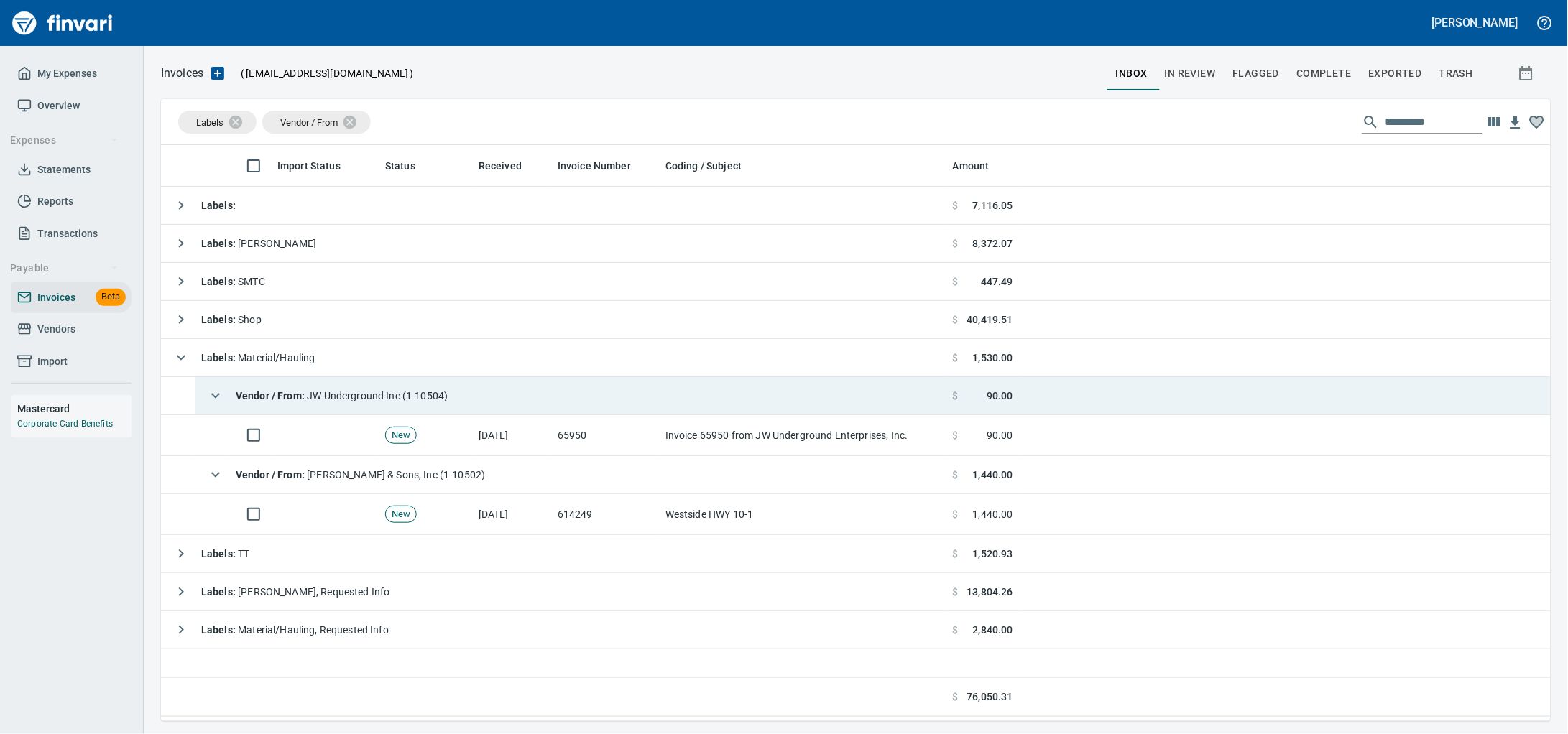
scroll to position [563, 1359]
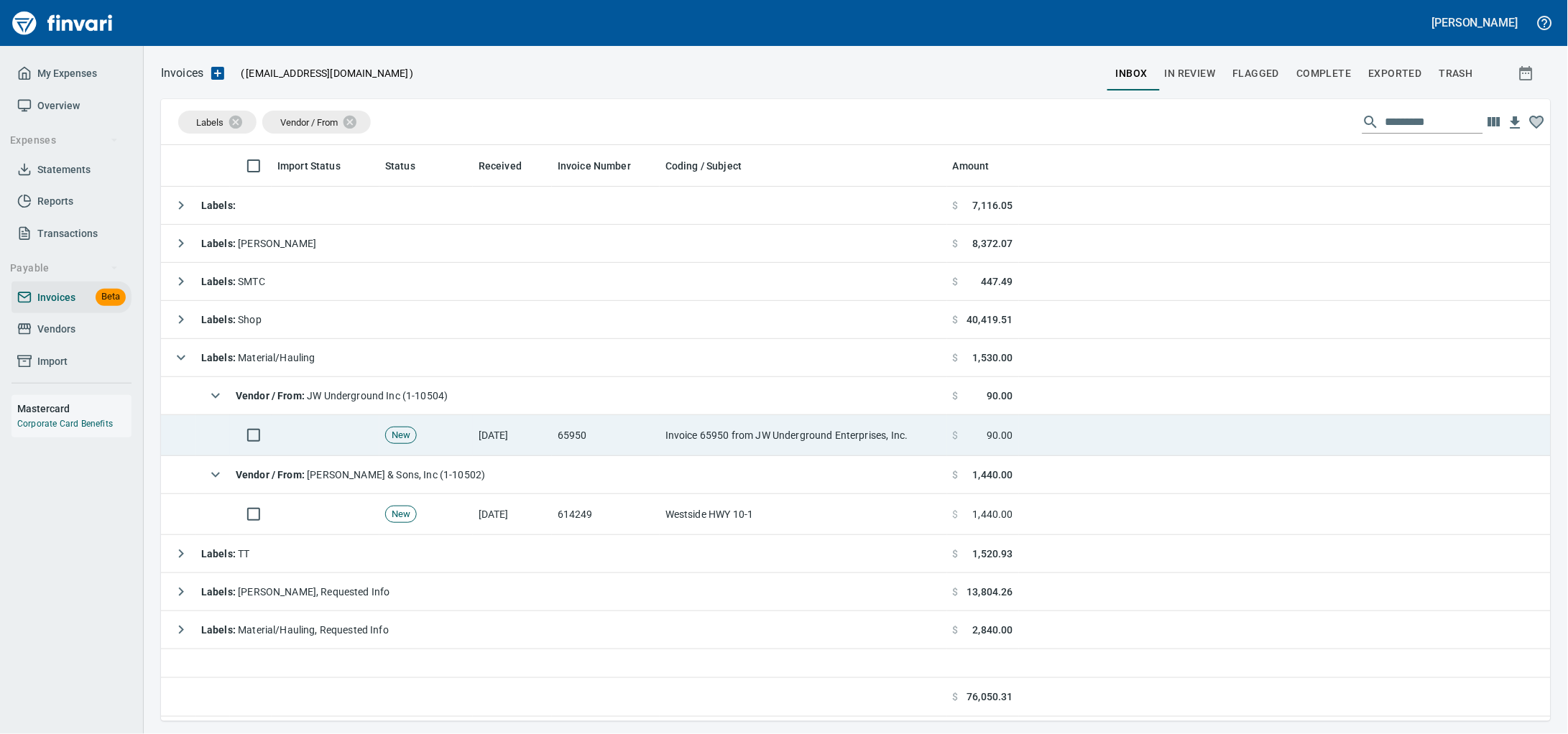
click at [651, 445] on td "65950" at bounding box center [605, 436] width 108 height 41
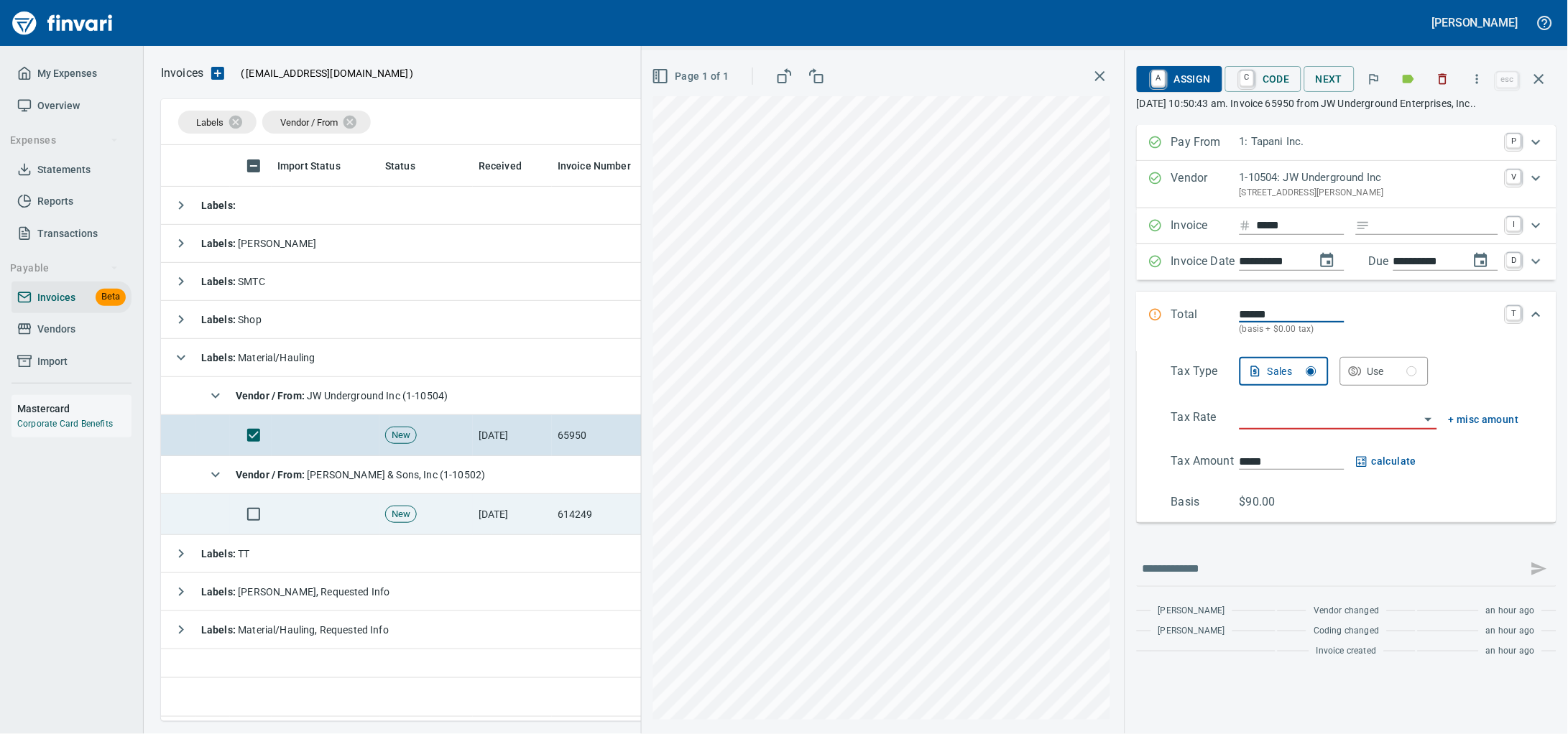
click at [494, 519] on td "[DATE]" at bounding box center [512, 515] width 79 height 41
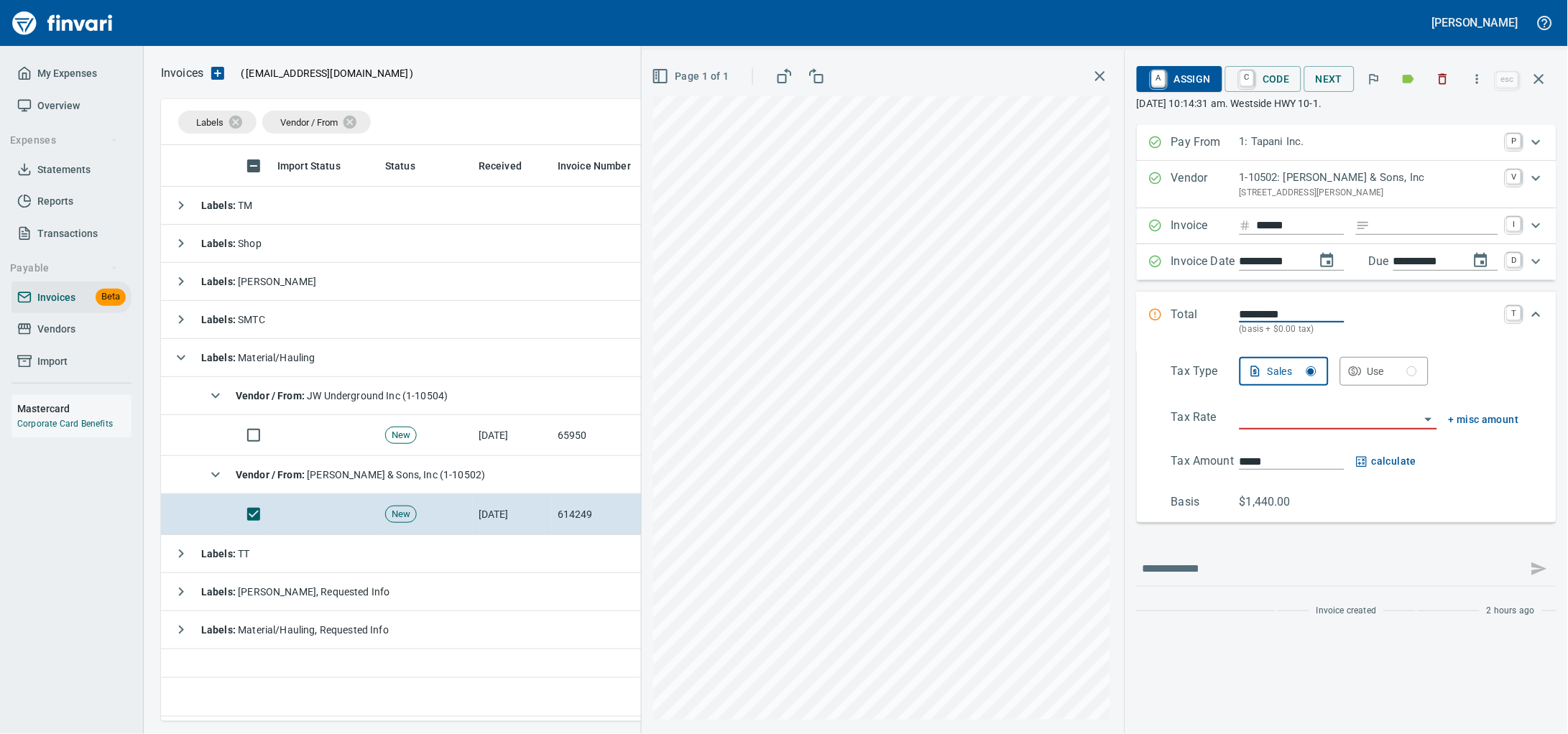
click at [1440, 87] on icon "button" at bounding box center [1443, 78] width 14 height 14
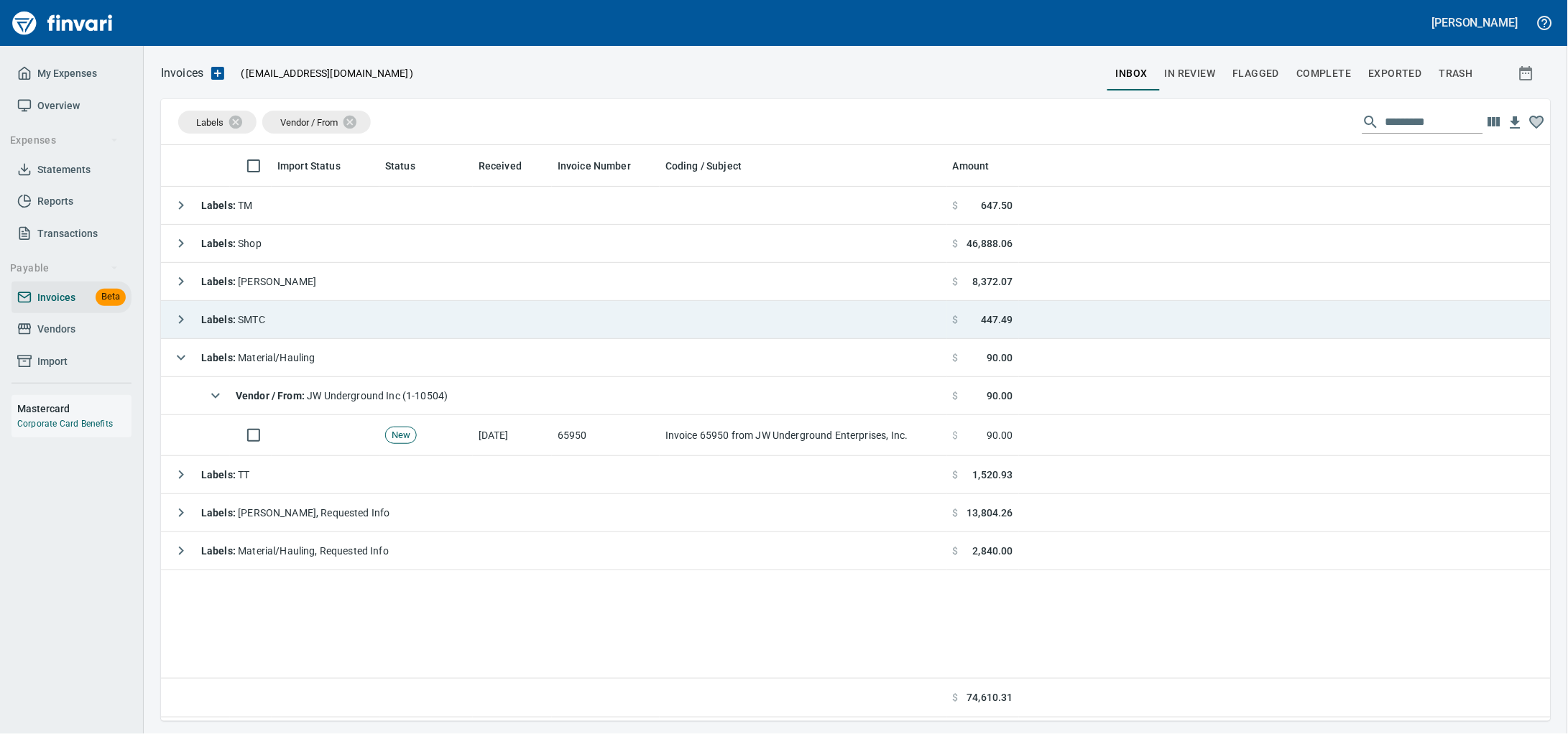
scroll to position [563, 1362]
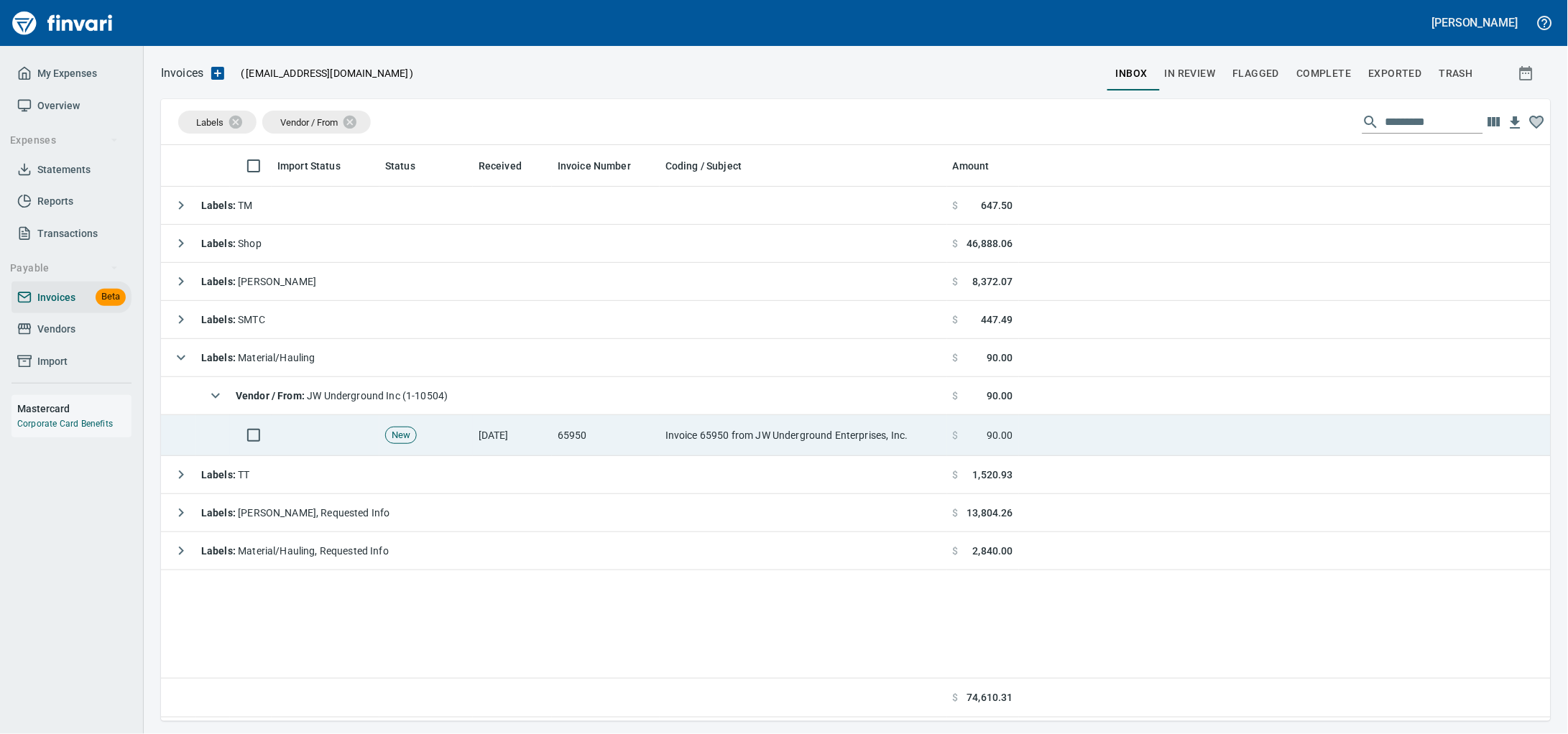
drag, startPoint x: 750, startPoint y: 443, endPoint x: 774, endPoint y: 442, distance: 24.0
click at [749, 444] on td "Invoice 65950 from JW Underground Enterprises, Inc." at bounding box center [803, 436] width 288 height 41
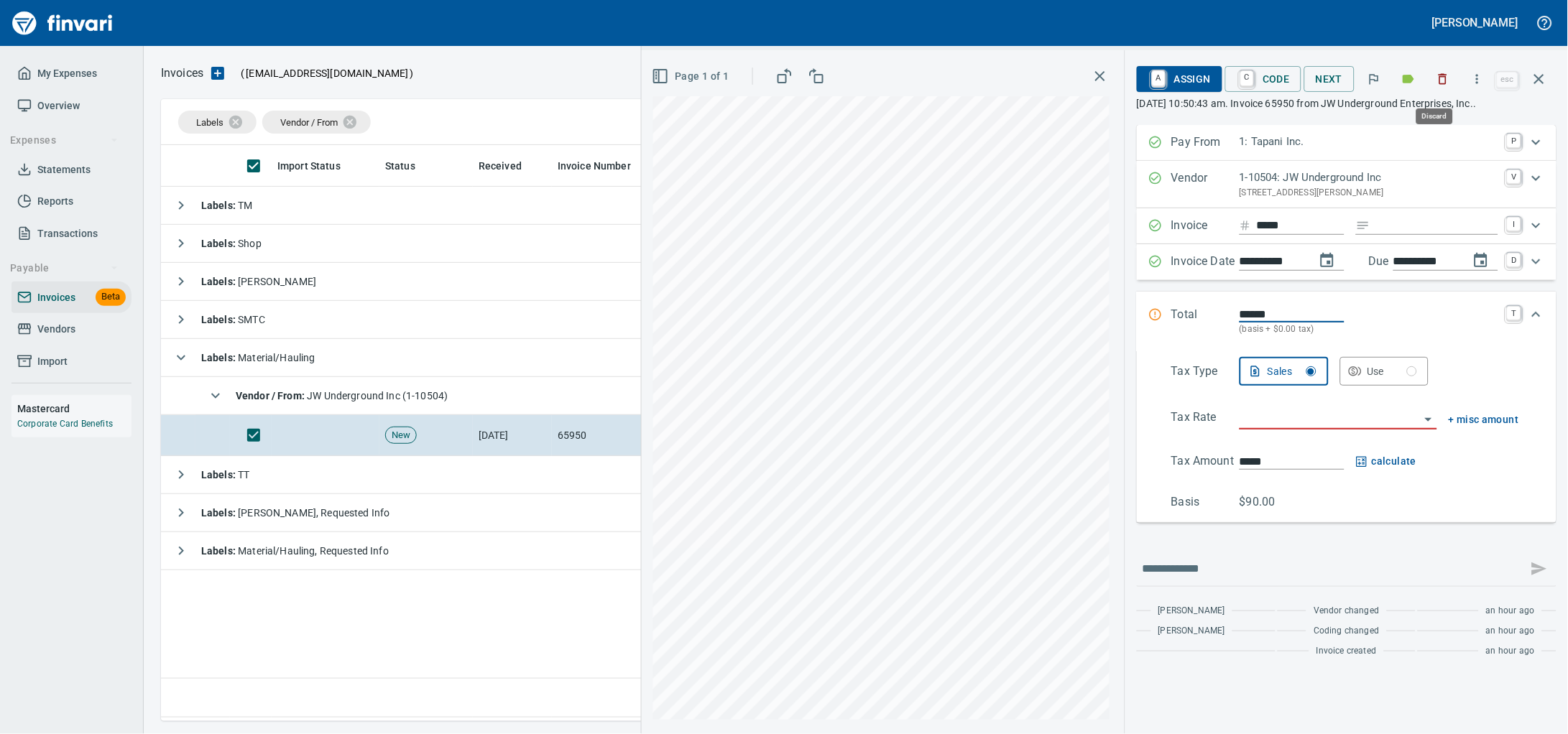
click at [1436, 78] on icon "button" at bounding box center [1443, 78] width 14 height 14
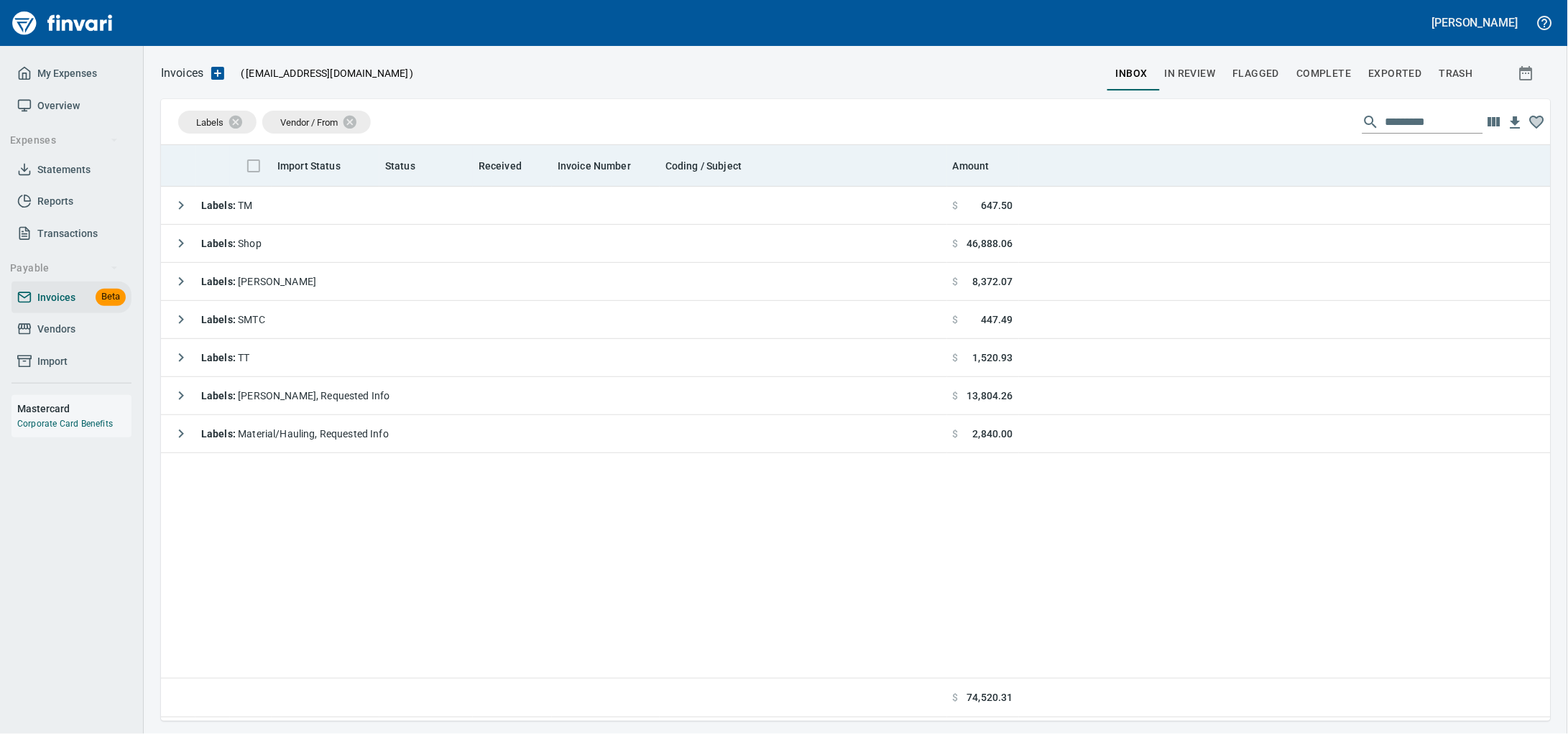
scroll to position [563, 1362]
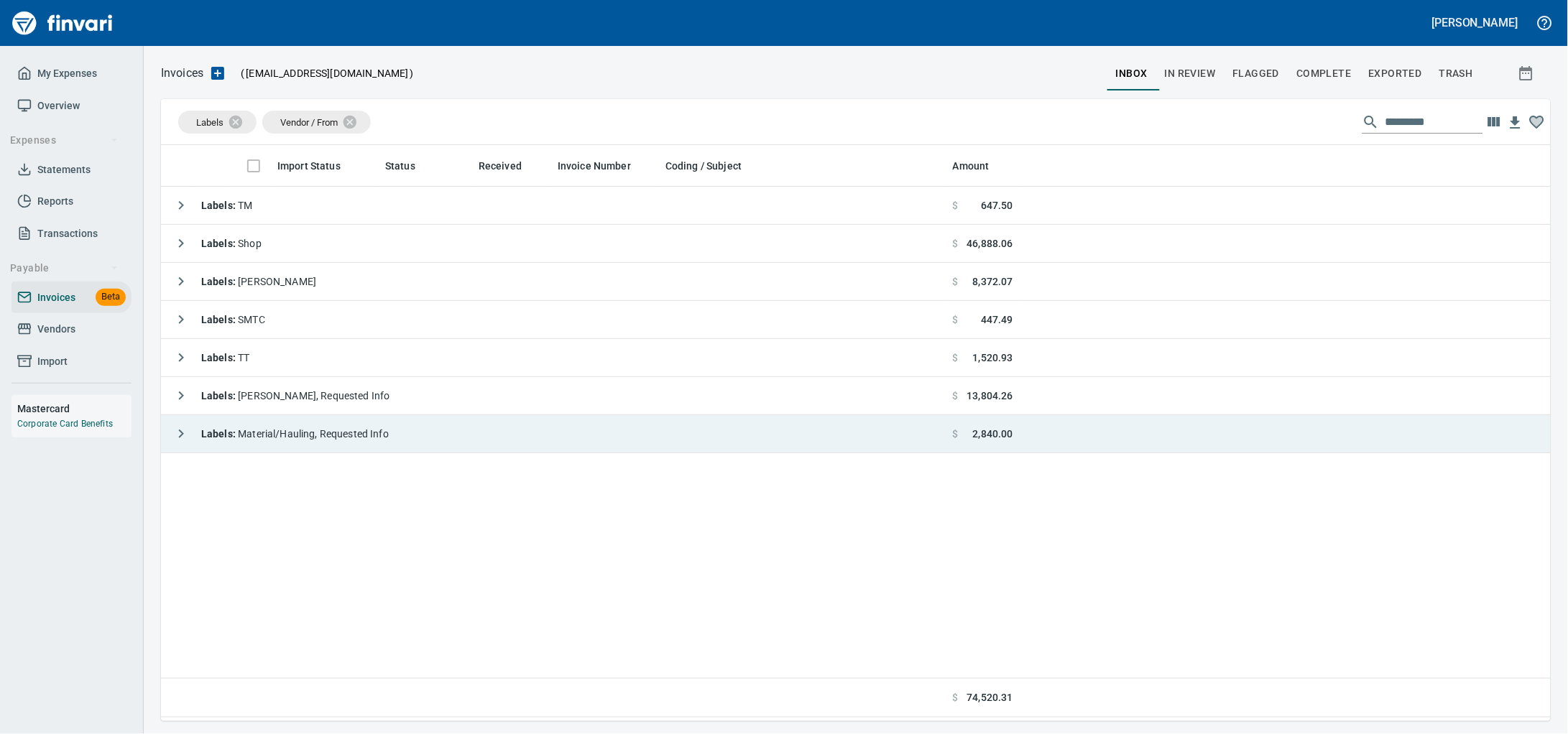
click at [332, 446] on div "Labels : Material/Hauling, Requested Info" at bounding box center [277, 434] width 222 height 29
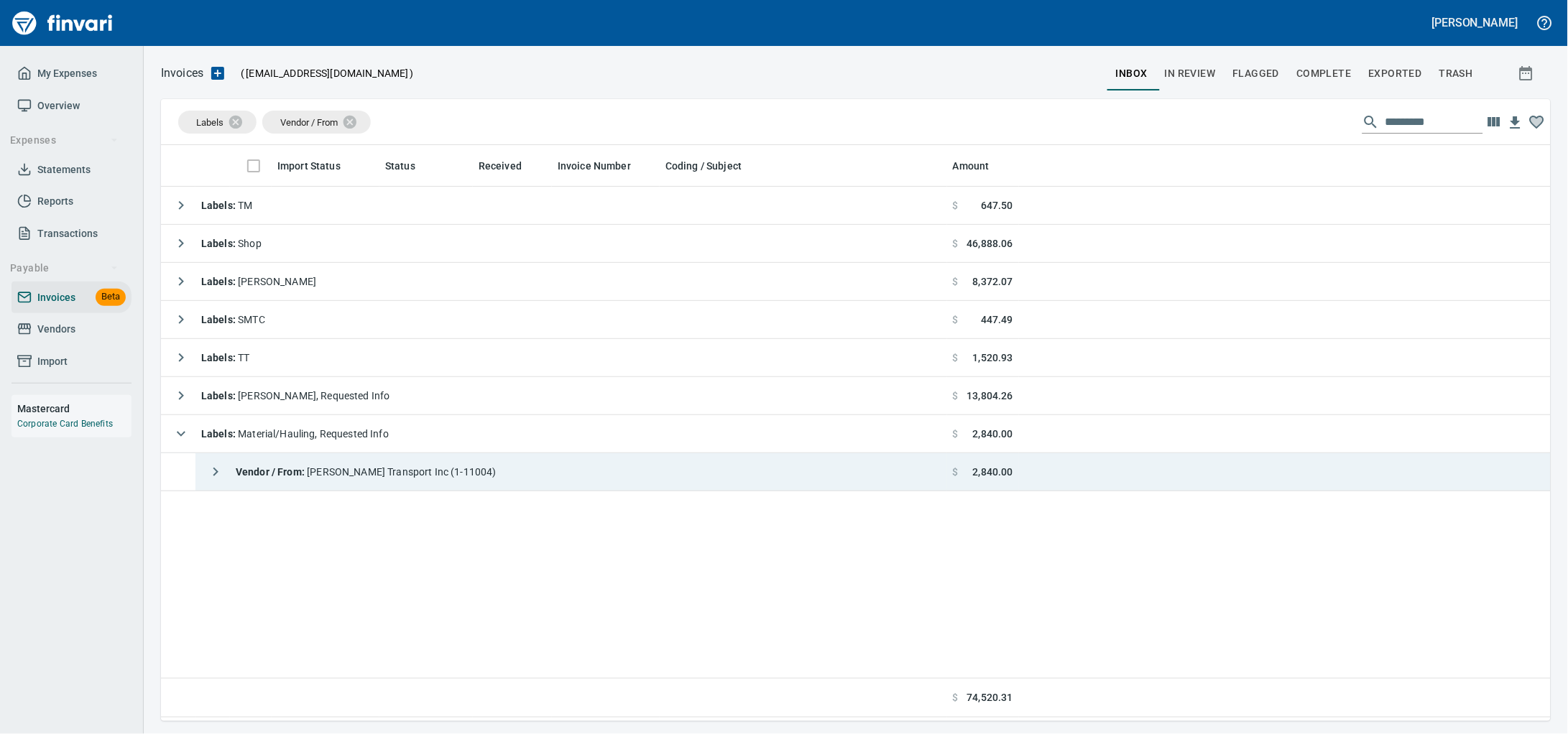
click at [541, 480] on td "Vendor / From : Taylor Transport Inc (1-11004)" at bounding box center [571, 473] width 751 height 38
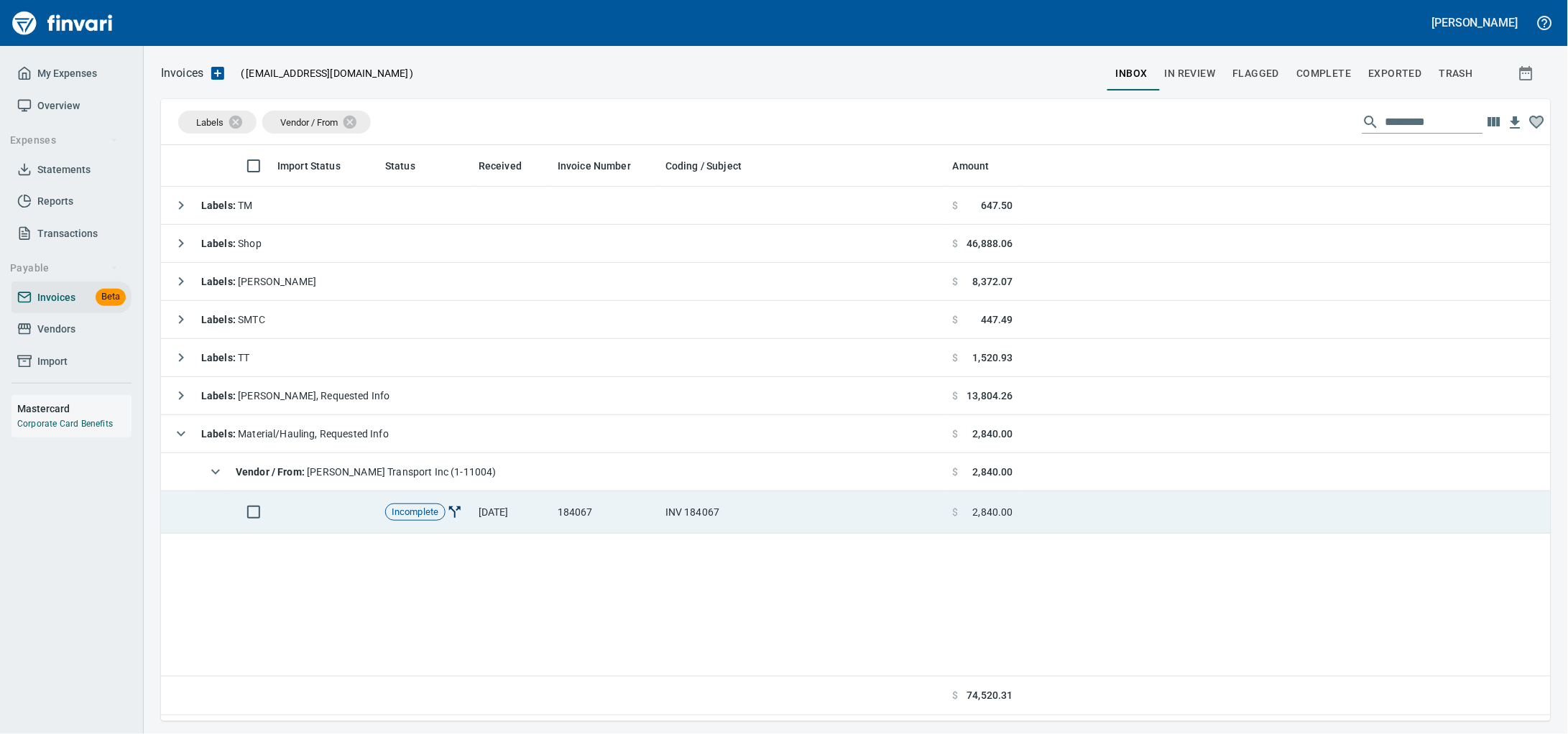
click at [723, 523] on td "INV 184067" at bounding box center [803, 512] width 288 height 42
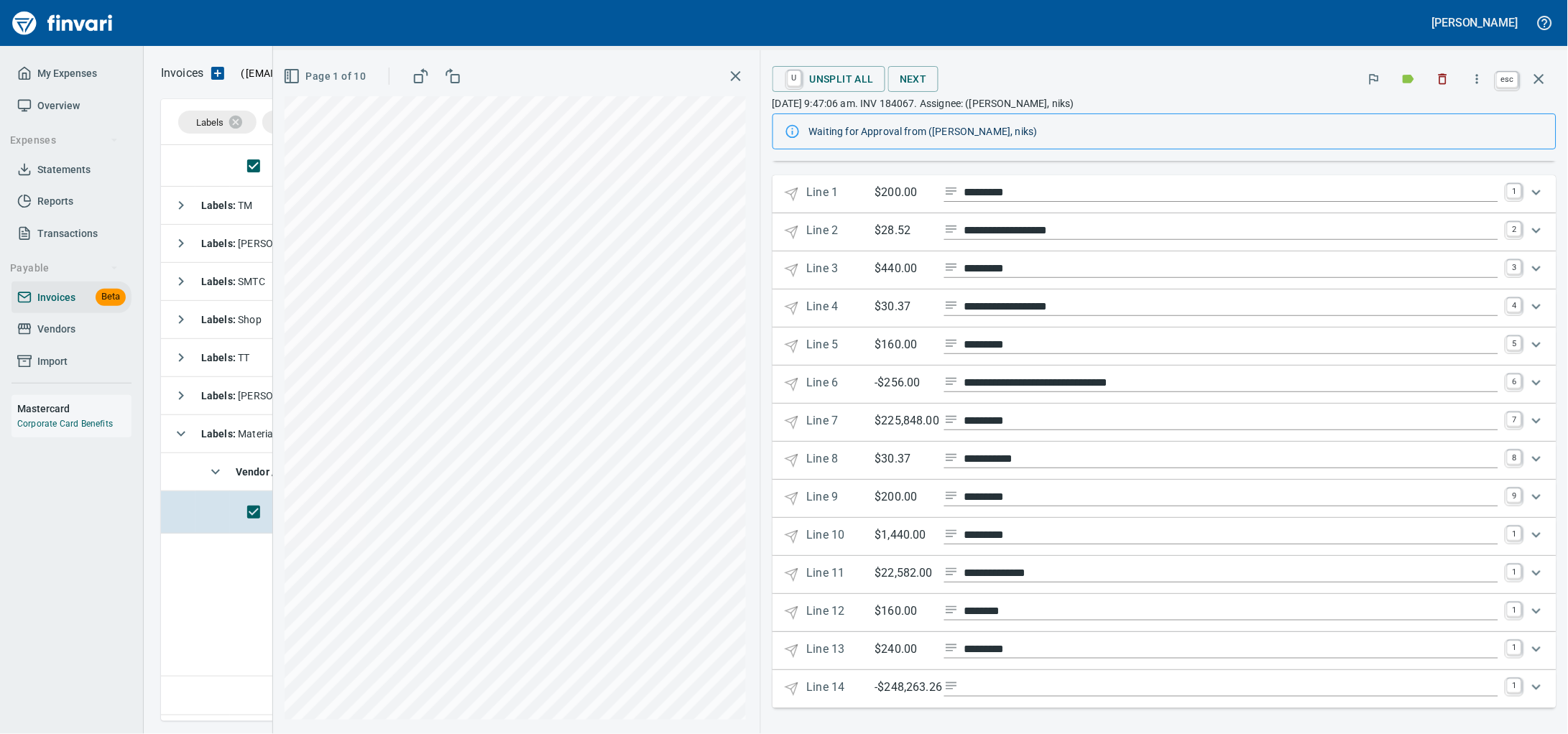
scroll to position [563, 1362]
drag, startPoint x: 1538, startPoint y: 81, endPoint x: 906, endPoint y: 583, distance: 807.1
click at [1538, 81] on icon "button" at bounding box center [1539, 79] width 10 height 10
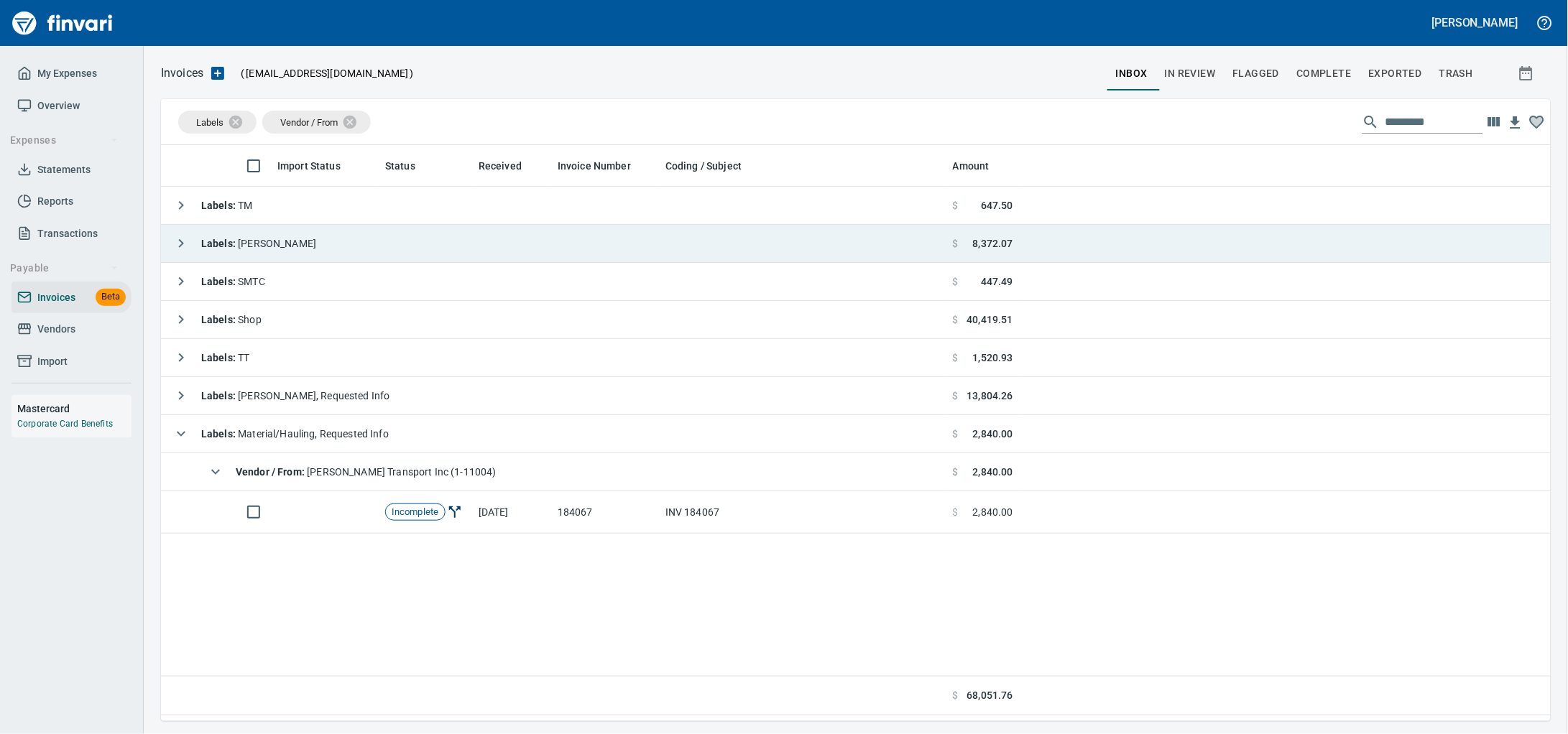
scroll to position [563, 1362]
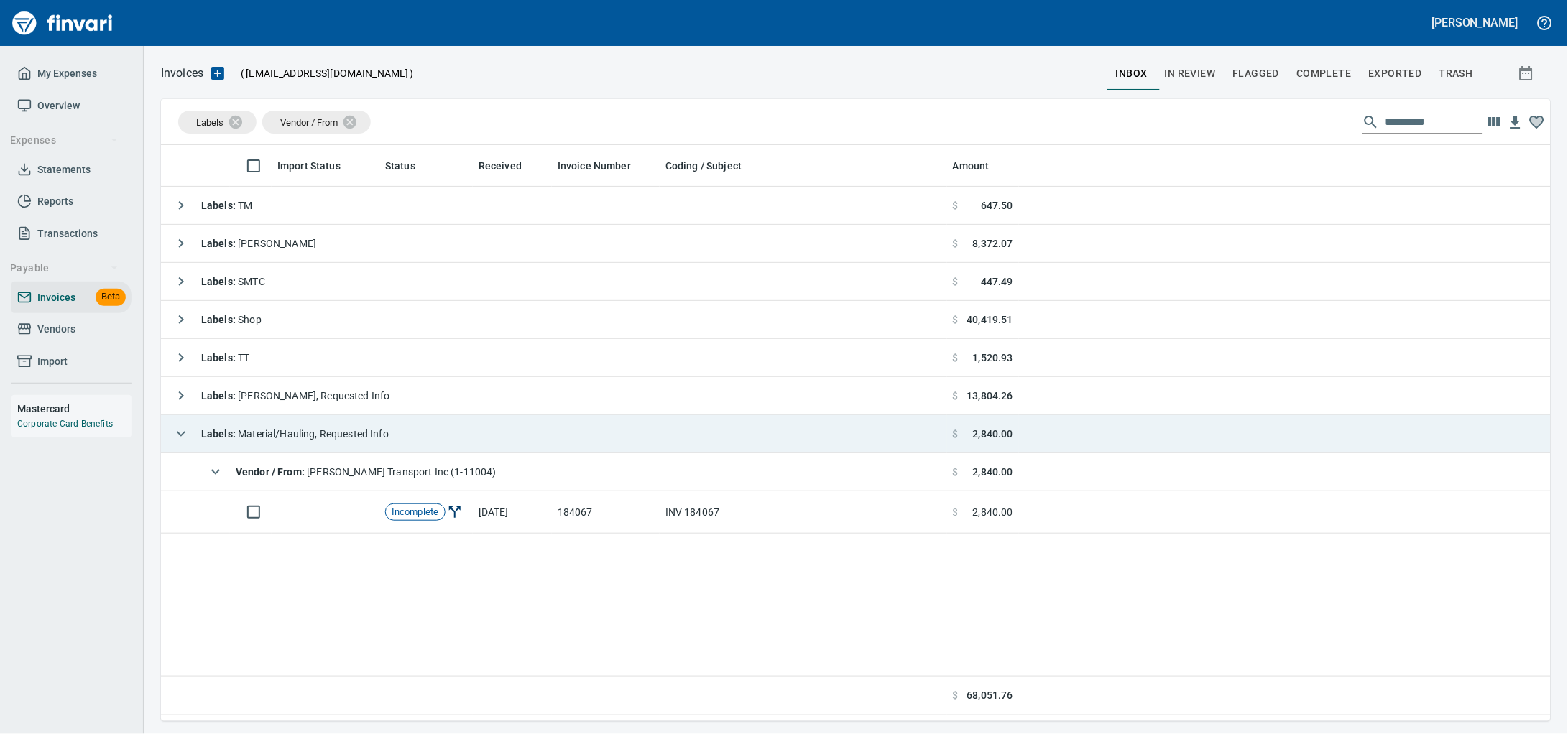
click at [453, 454] on td "Labels : Material/Hauling, Requested Info" at bounding box center [553, 435] width 786 height 38
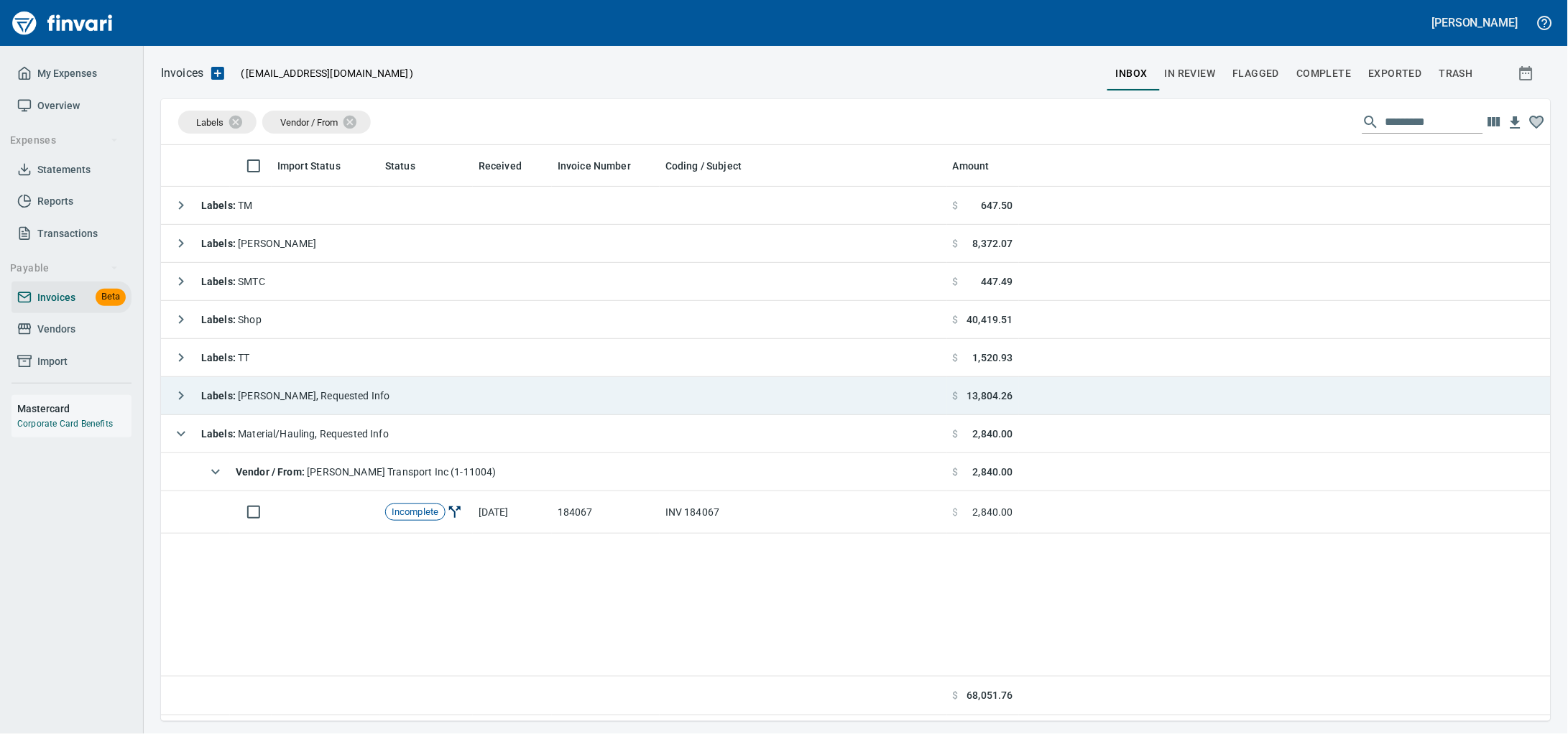
scroll to position [563, 1363]
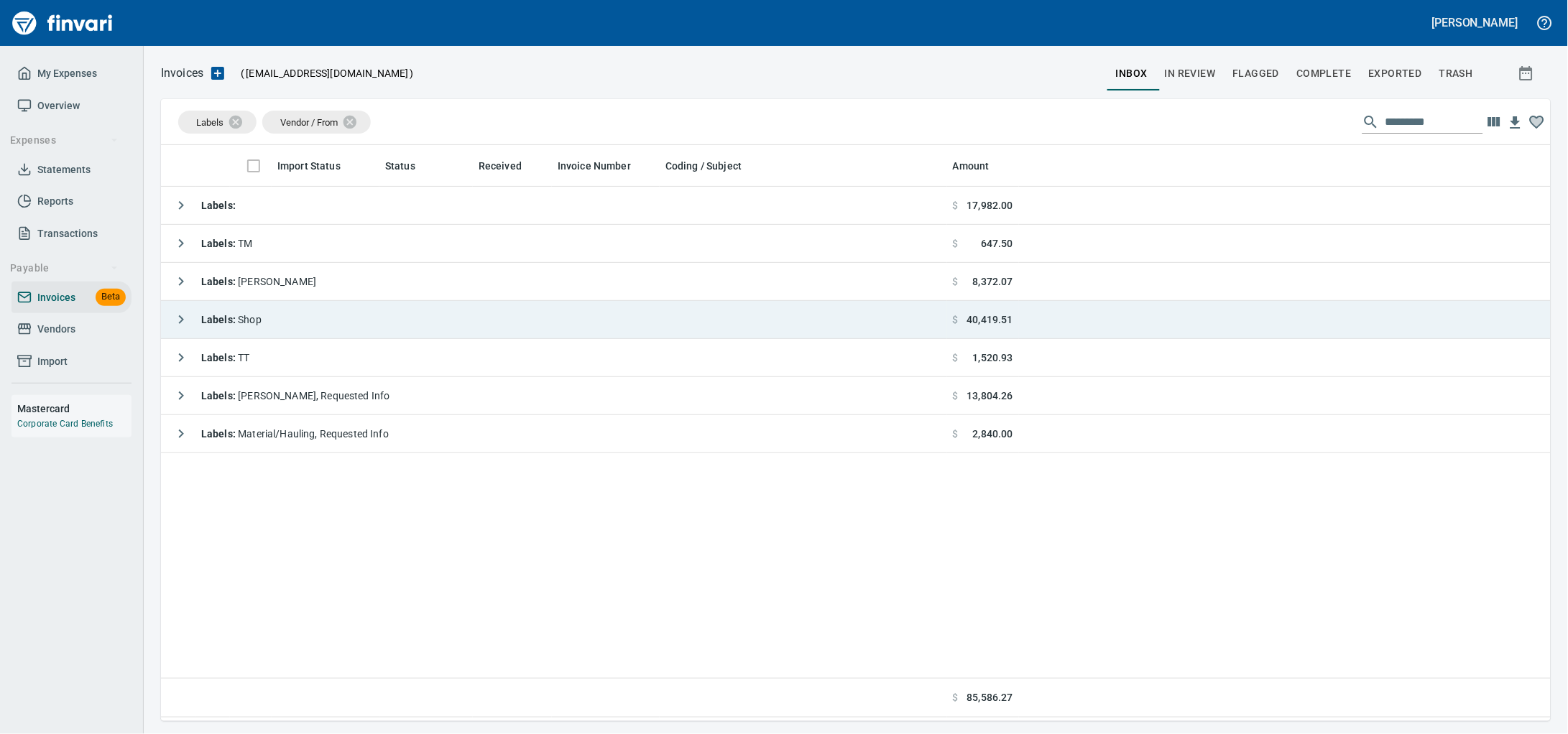
scroll to position [563, 1363]
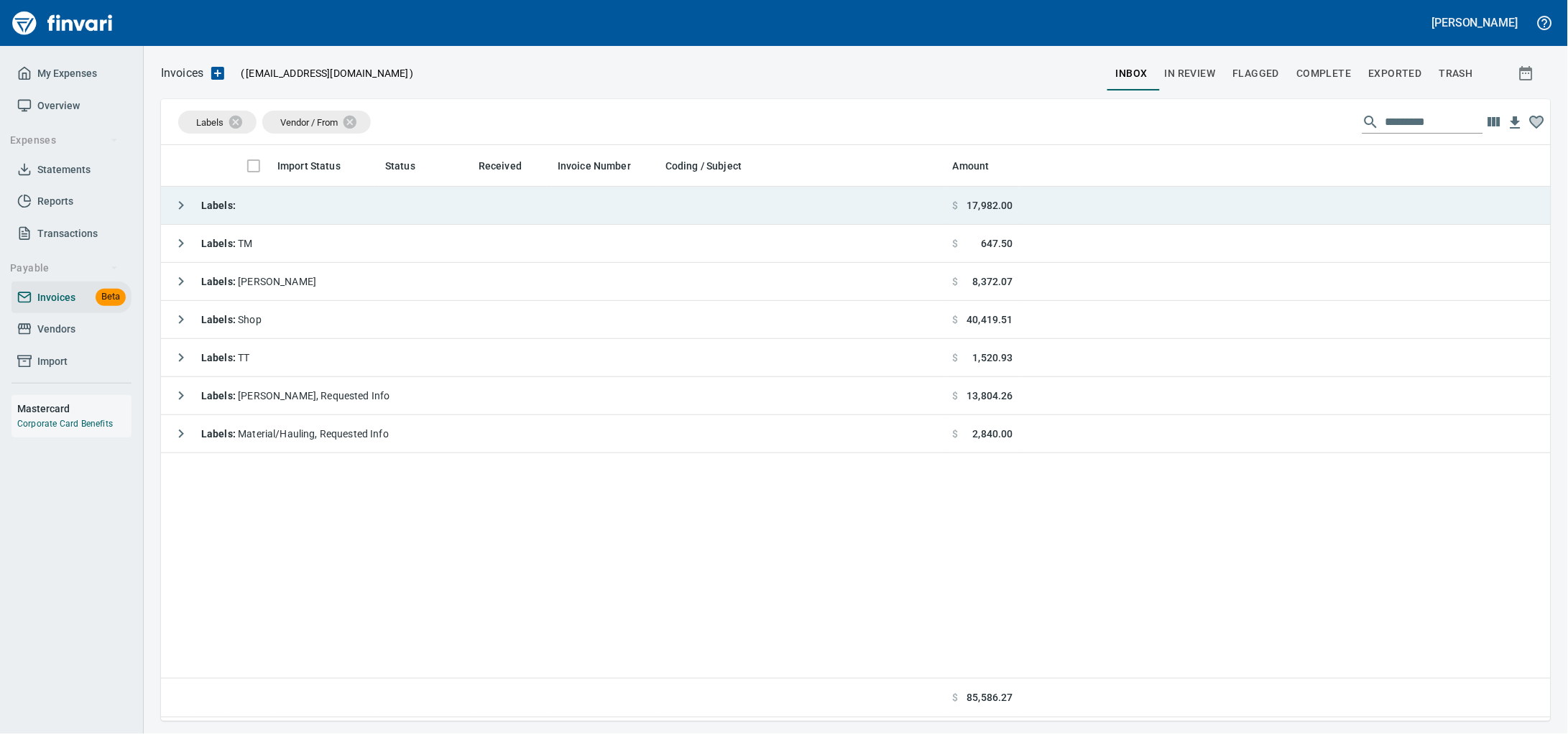
click at [405, 202] on td "Labels :" at bounding box center [553, 206] width 786 height 38
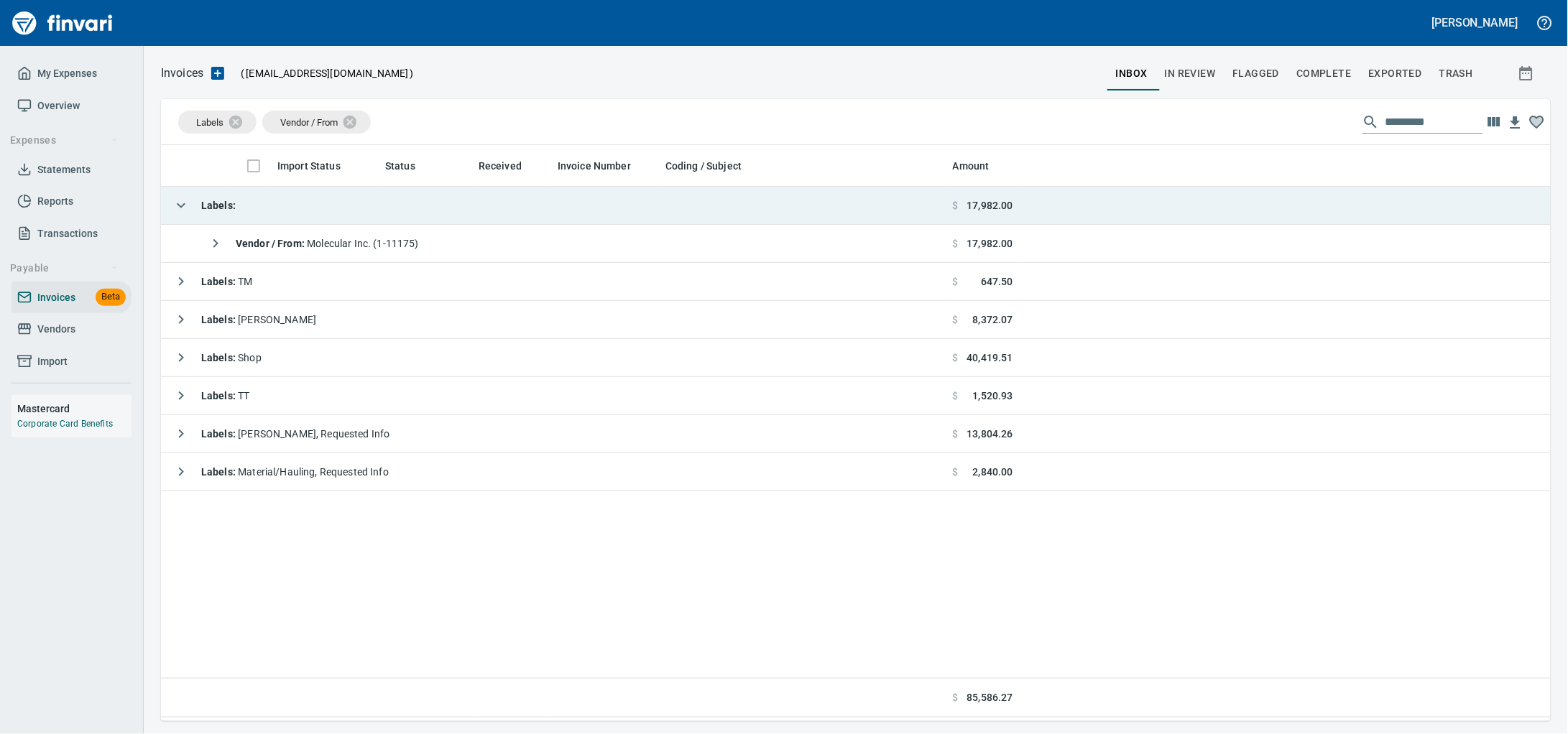
click at [405, 202] on td "Labels :" at bounding box center [553, 206] width 786 height 38
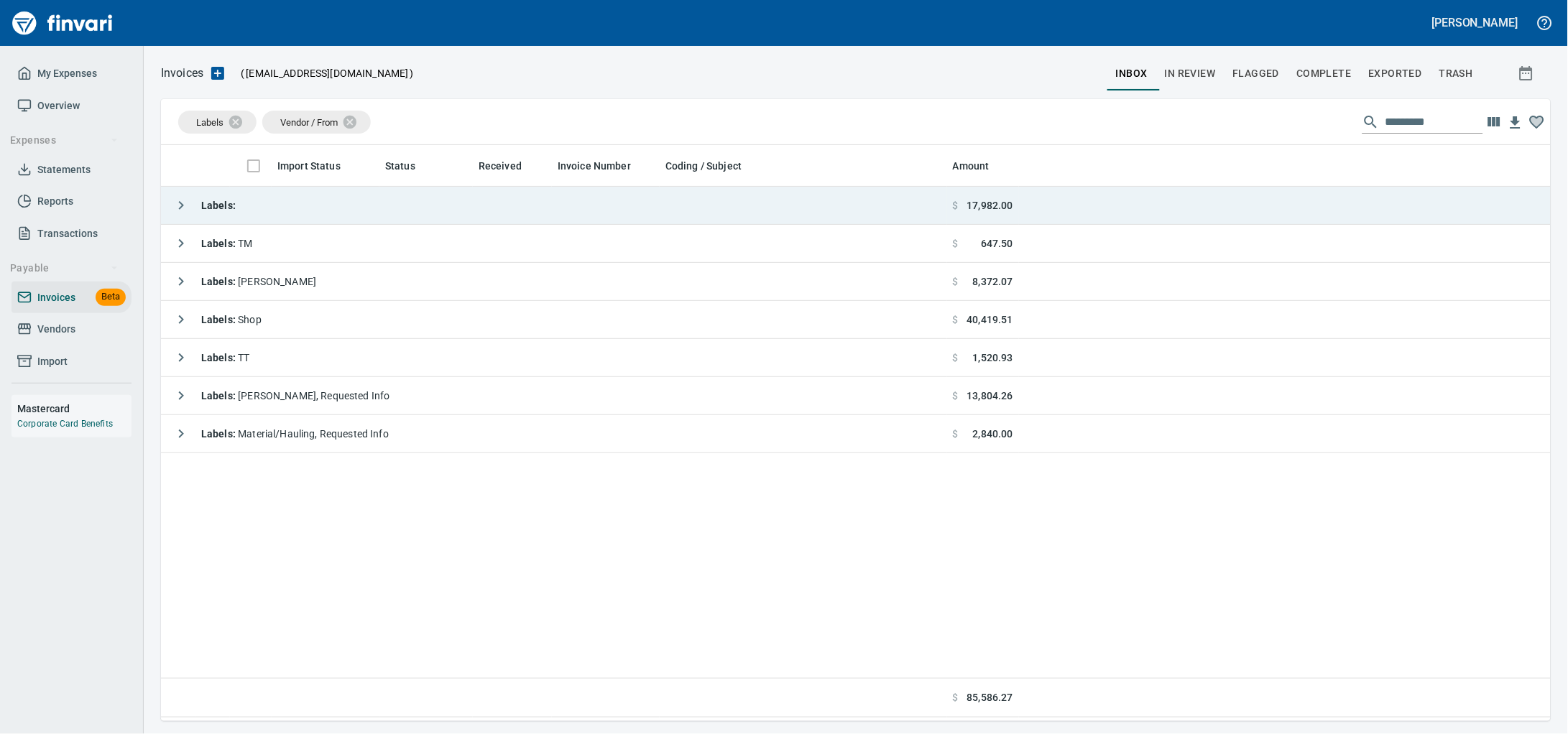
click at [328, 210] on td "Labels :" at bounding box center [553, 206] width 786 height 38
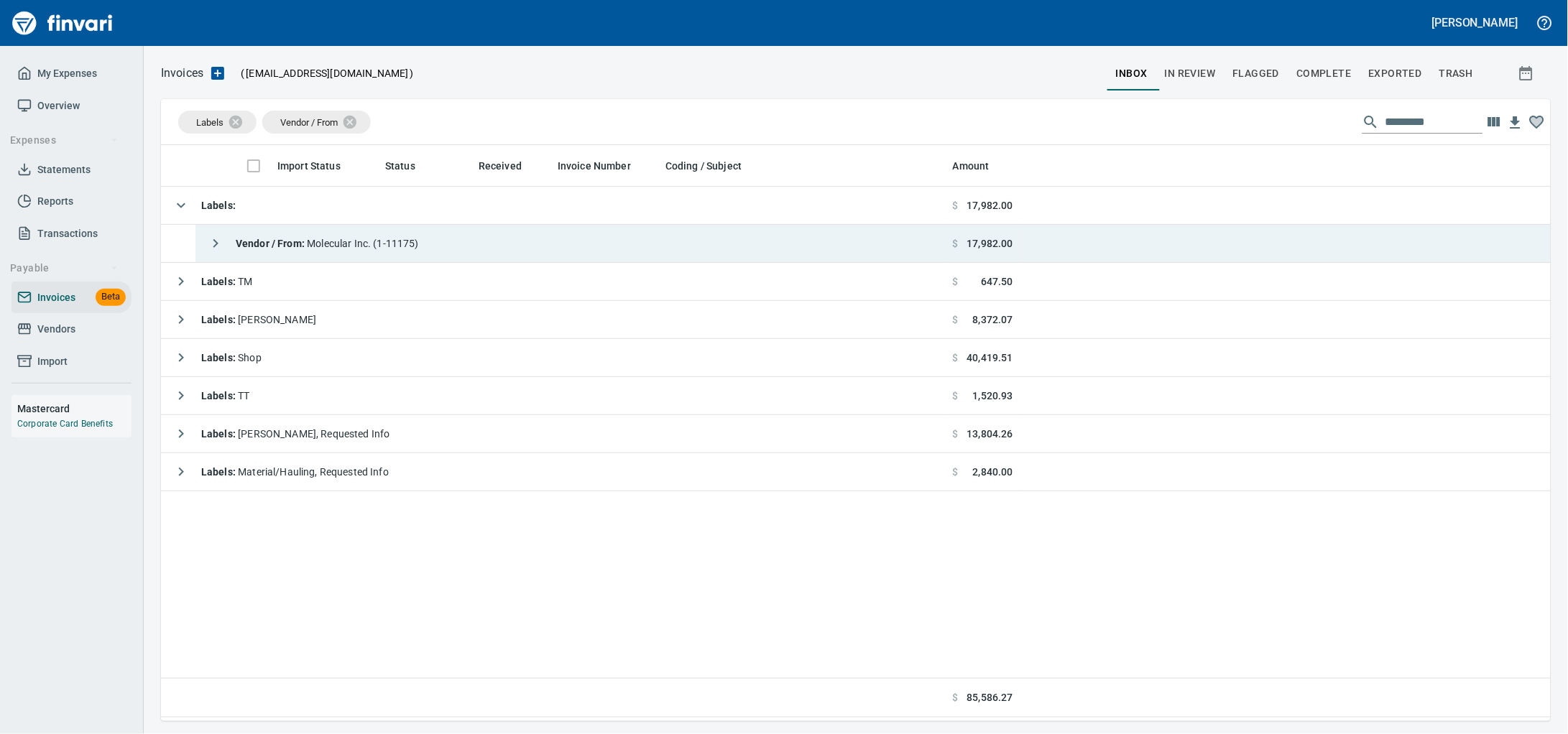
click at [407, 248] on span "Vendor / From : Molecular Inc. (1-11175)" at bounding box center [327, 243] width 183 height 12
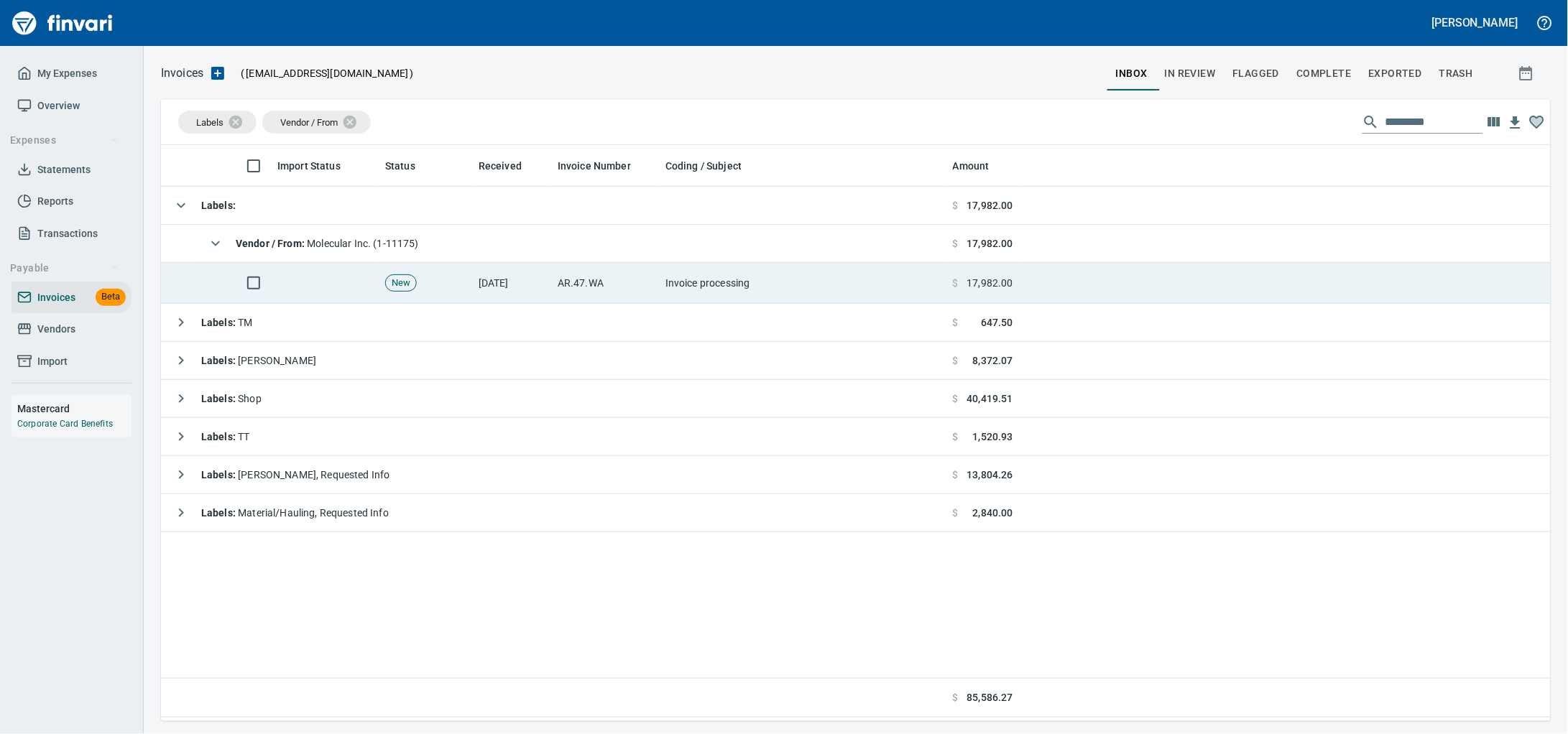
click at [447, 286] on td "New" at bounding box center [426, 284] width 93 height 41
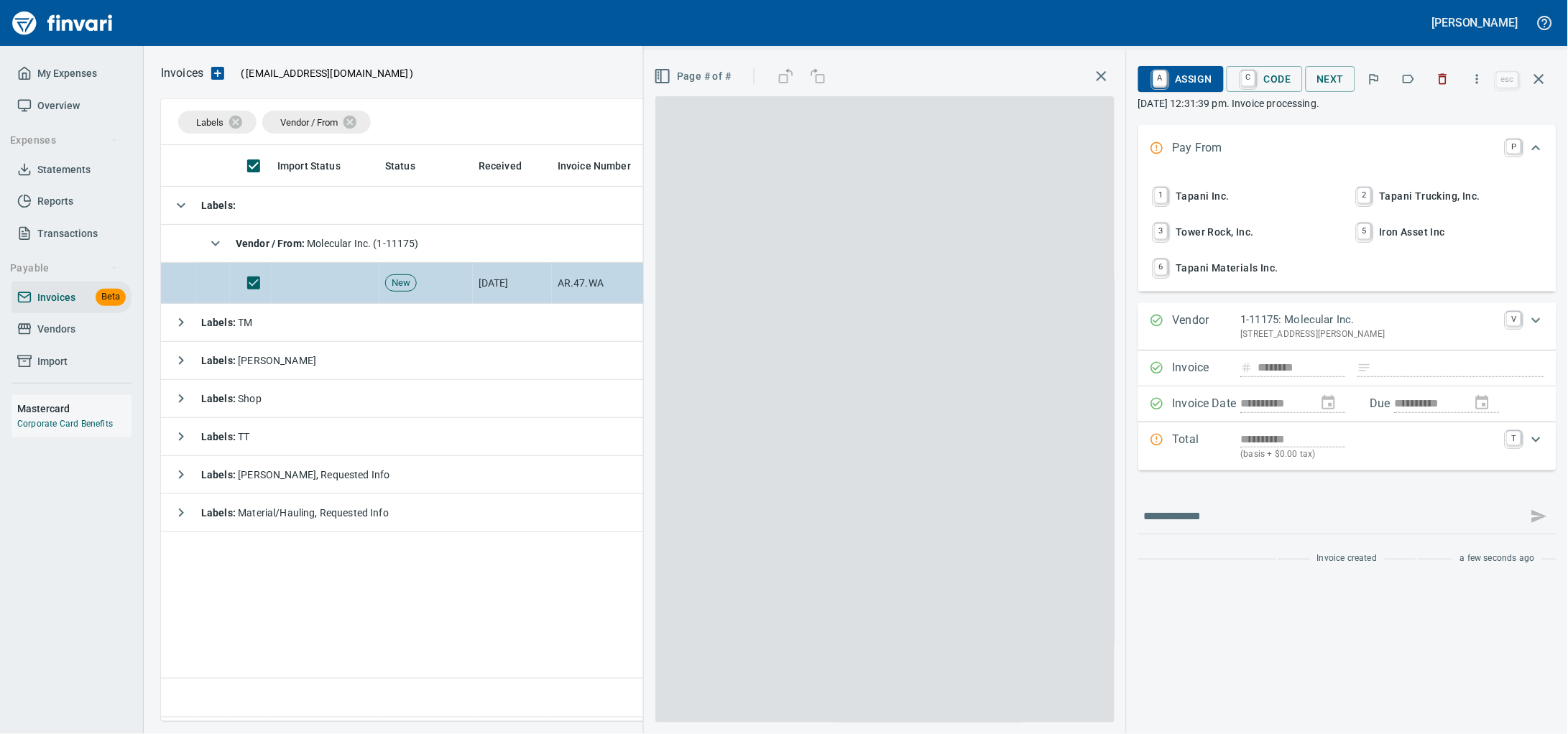
scroll to position [563, 1362]
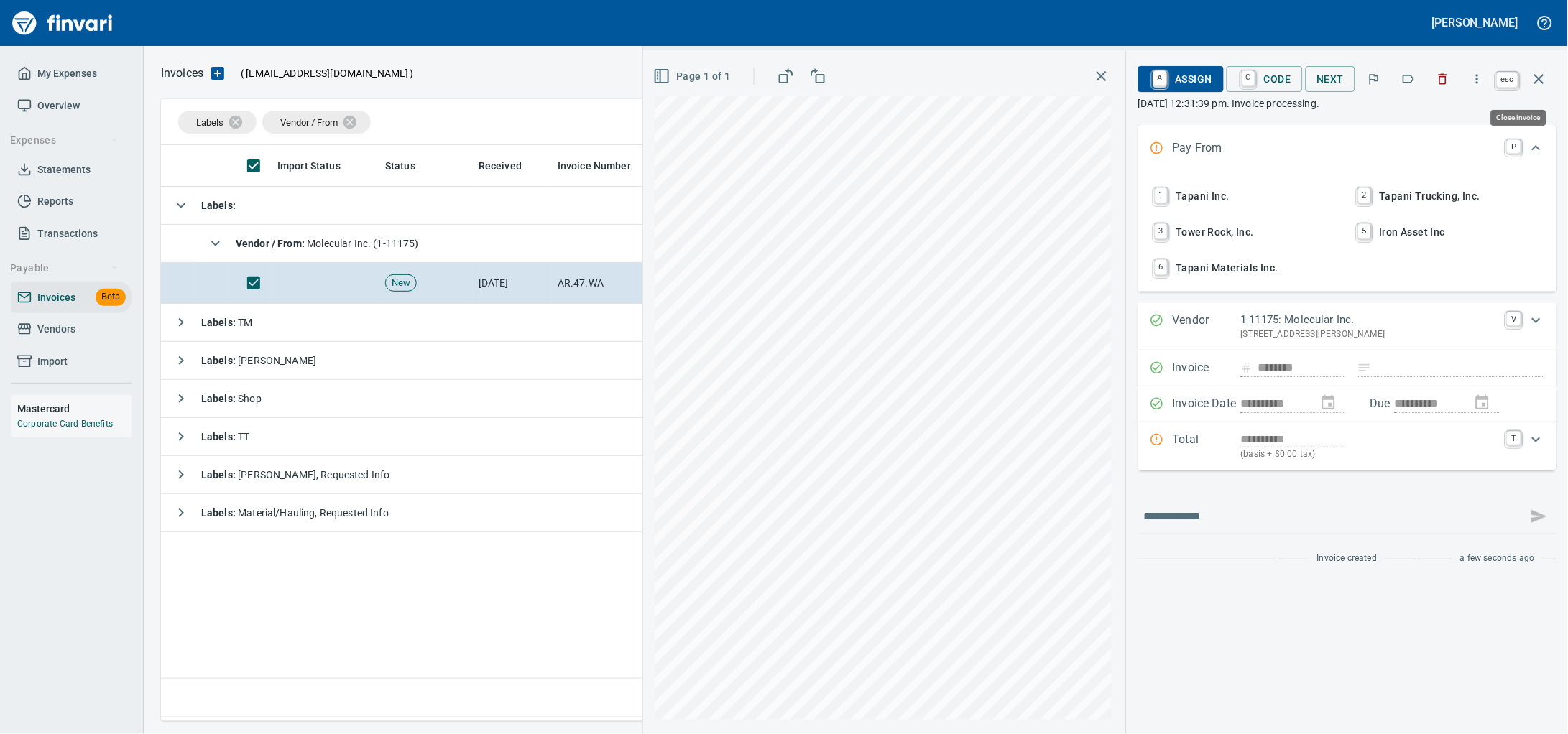
click at [1549, 81] on button "button" at bounding box center [1539, 79] width 35 height 35
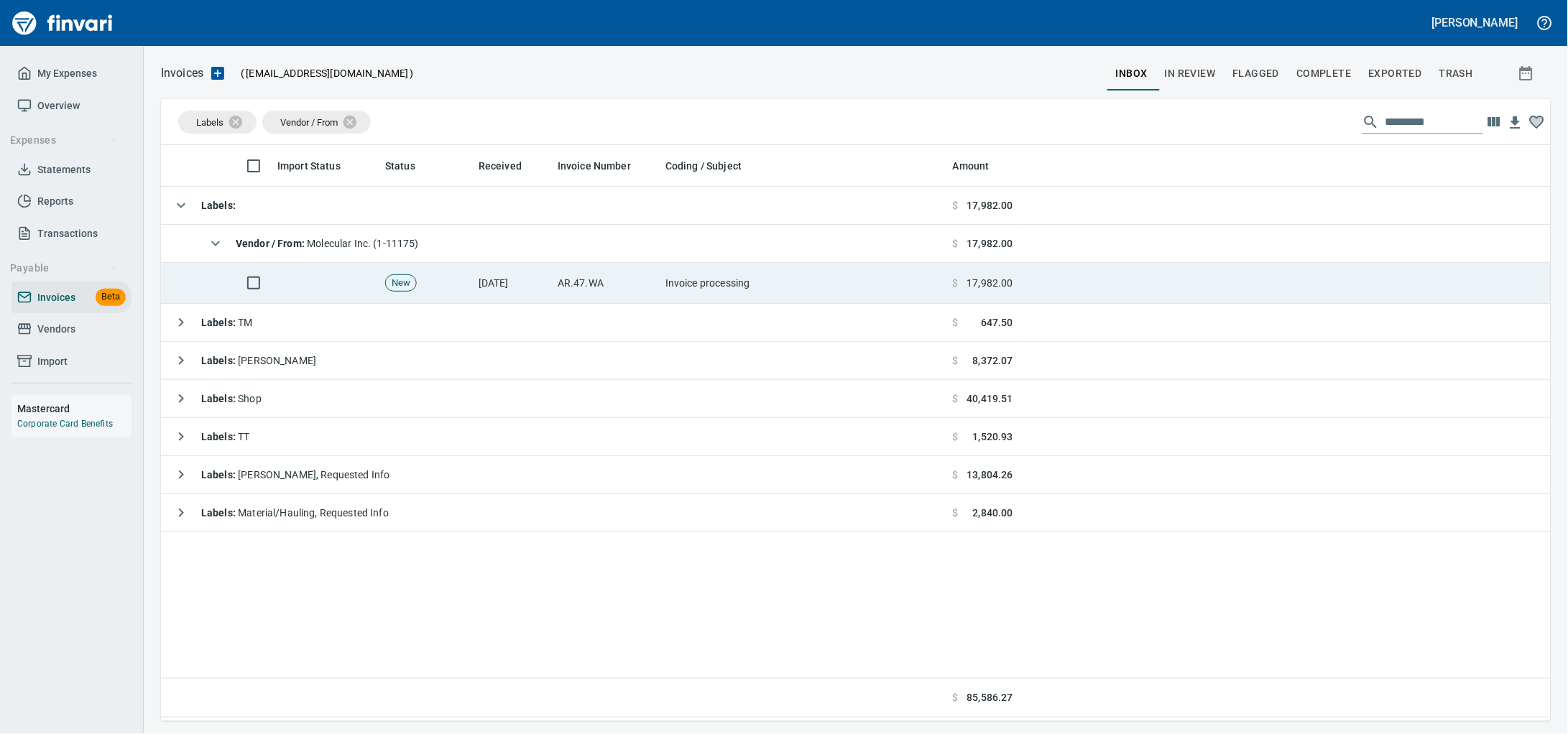
click at [600, 285] on td "AR.47.WA" at bounding box center [605, 284] width 108 height 41
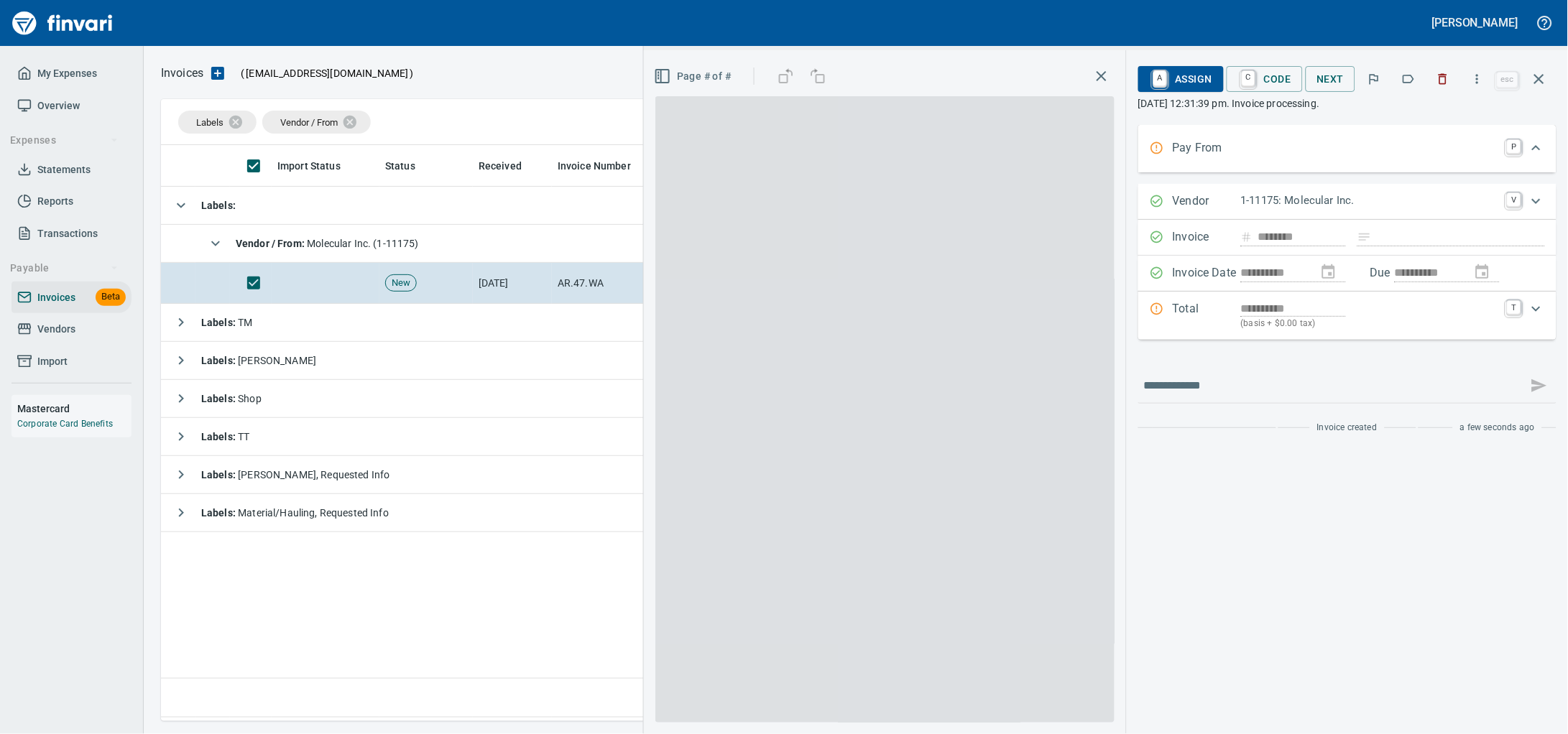
scroll to position [563, 1362]
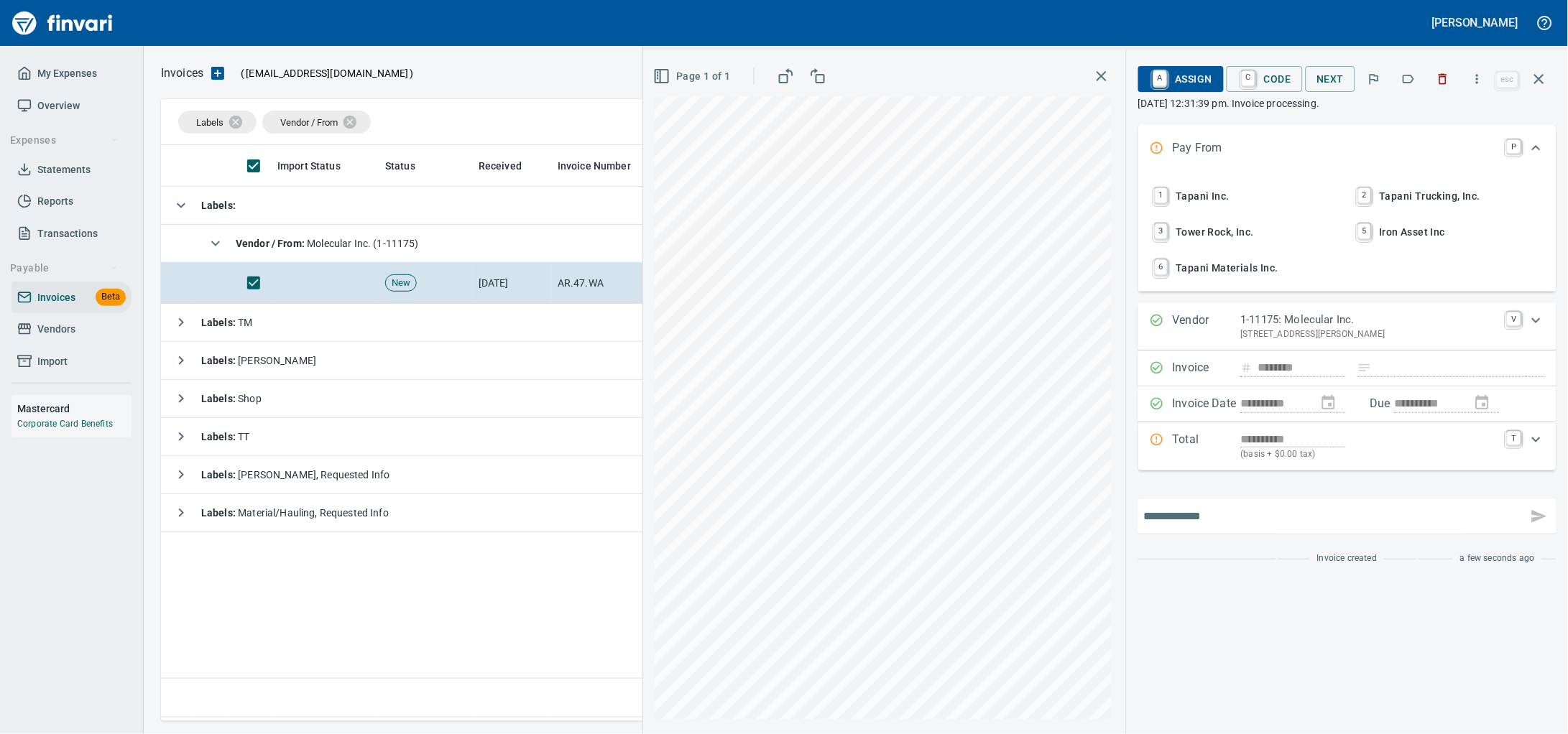
click at [1166, 528] on input "text" at bounding box center [1333, 517] width 378 height 23
type input "*"
type input "**********"
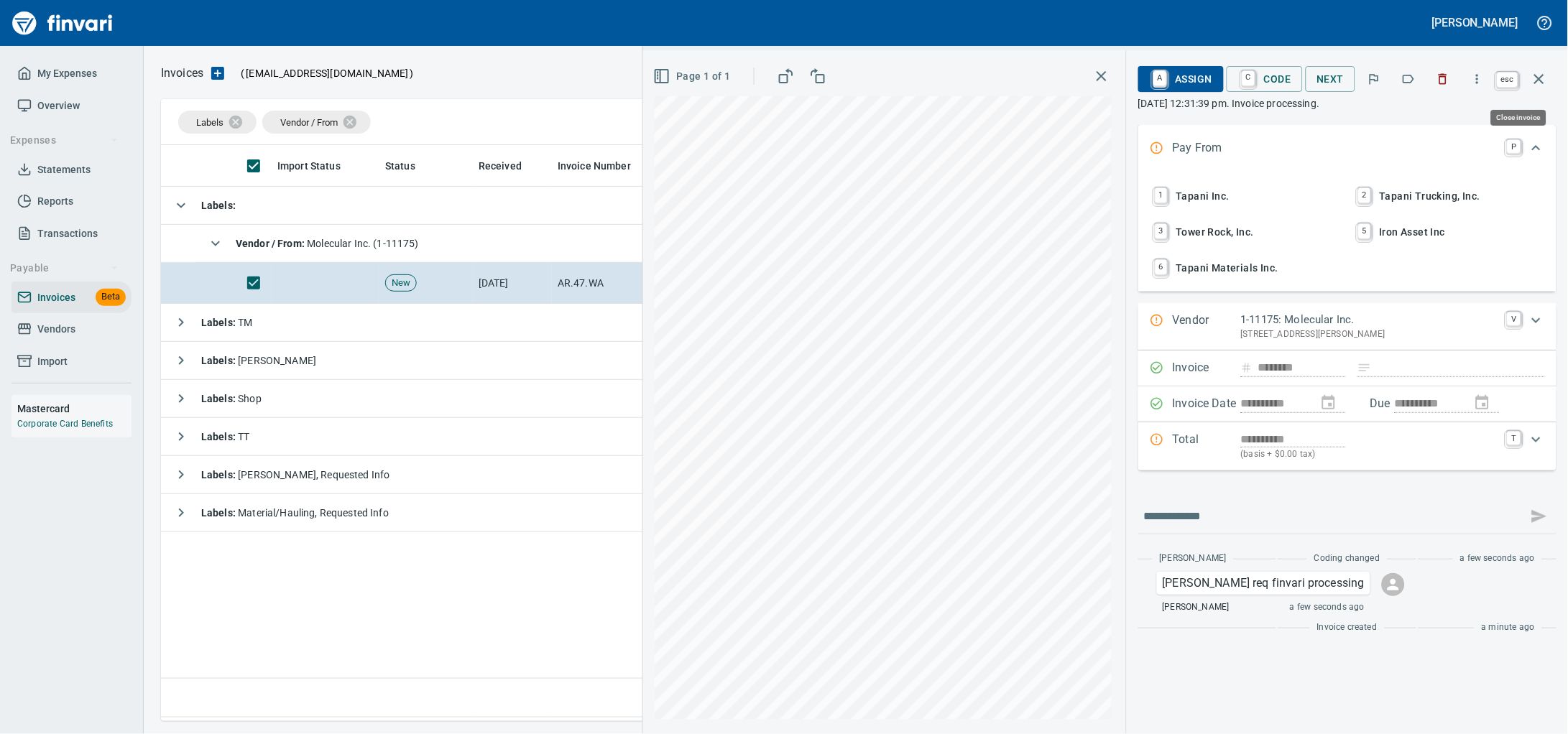
click at [1549, 87] on button "button" at bounding box center [1539, 79] width 35 height 35
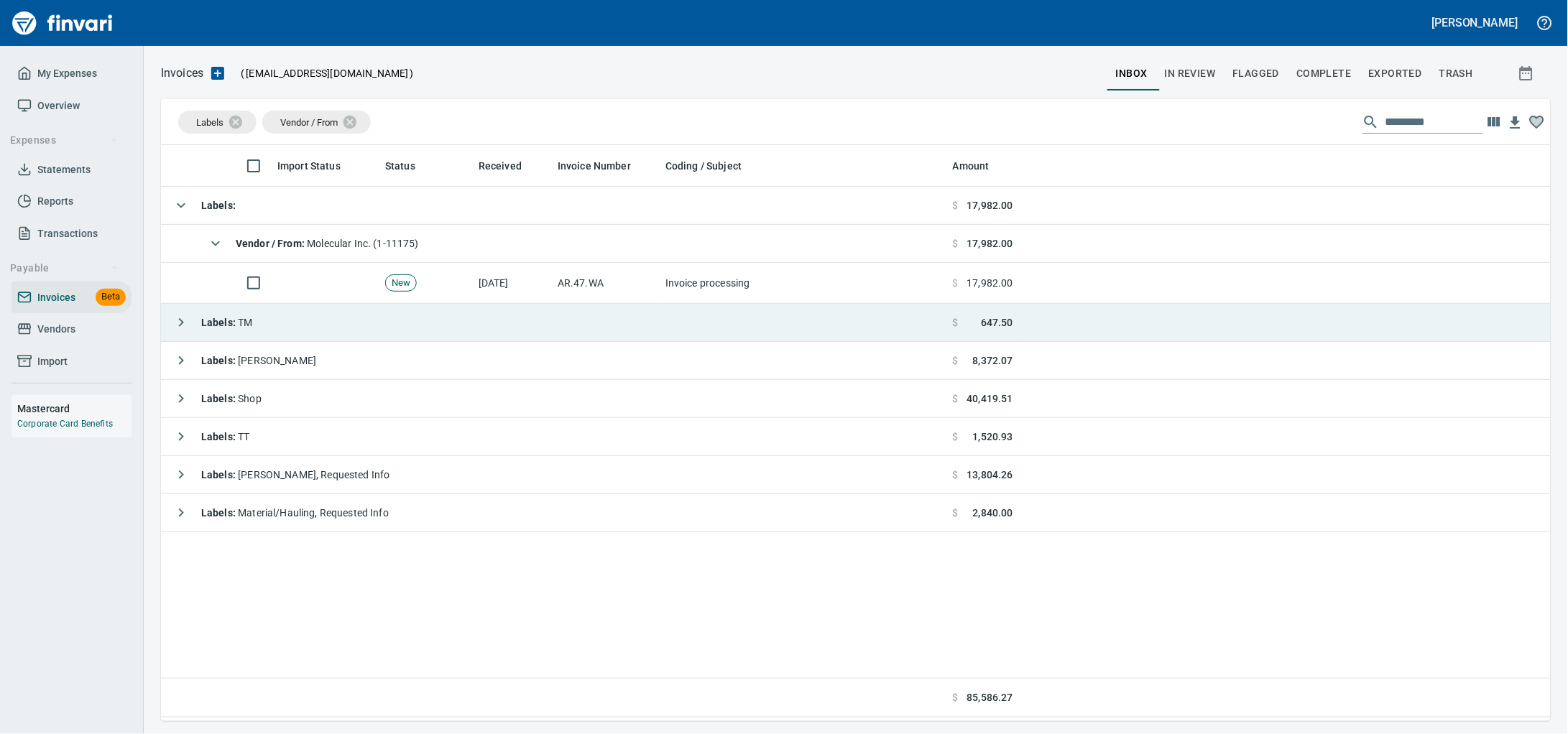
scroll to position [563, 1363]
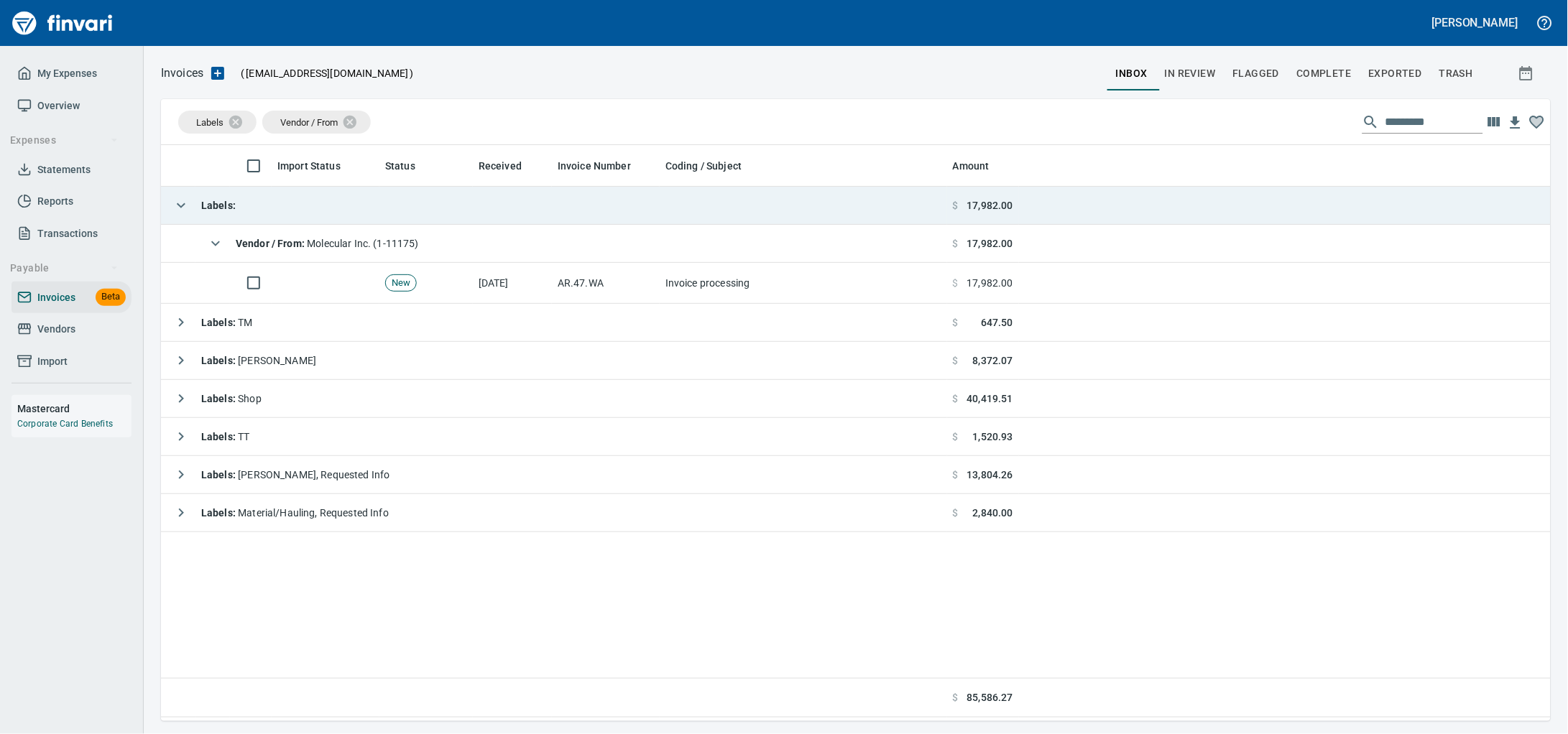
click at [332, 217] on td "Labels :" at bounding box center [553, 206] width 786 height 38
